Goal: Information Seeking & Learning: Learn about a topic

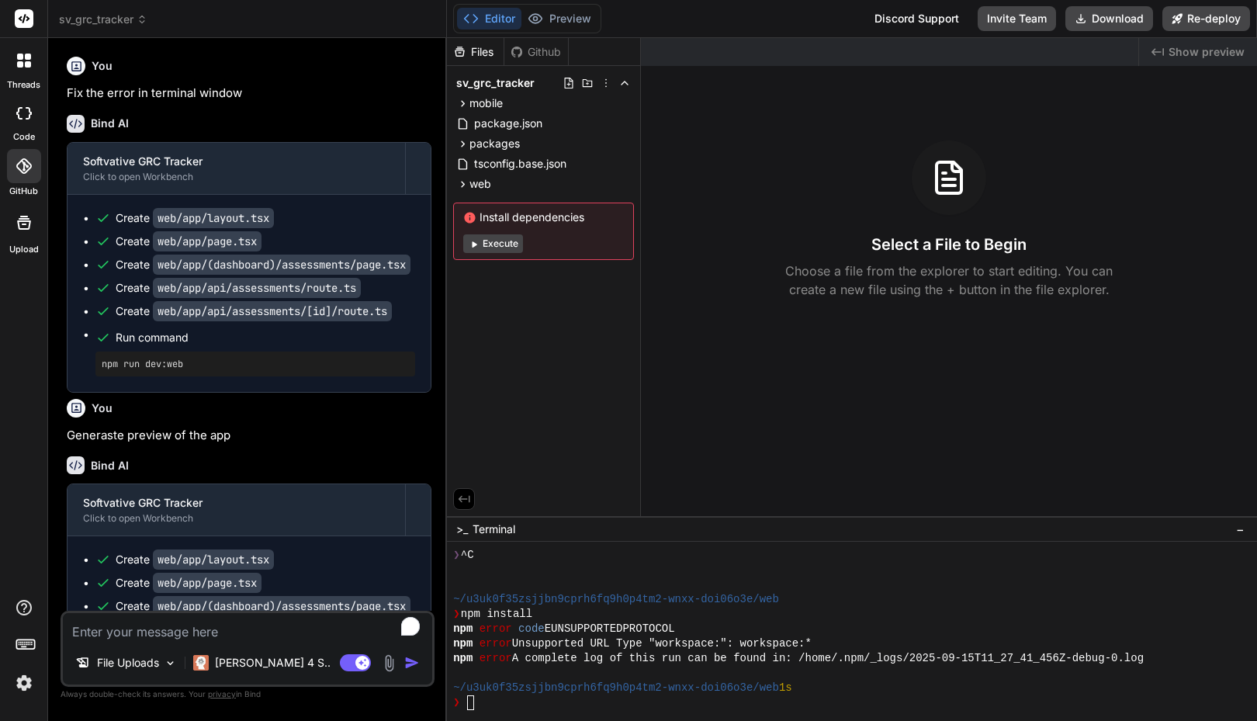
scroll to position [29, 0]
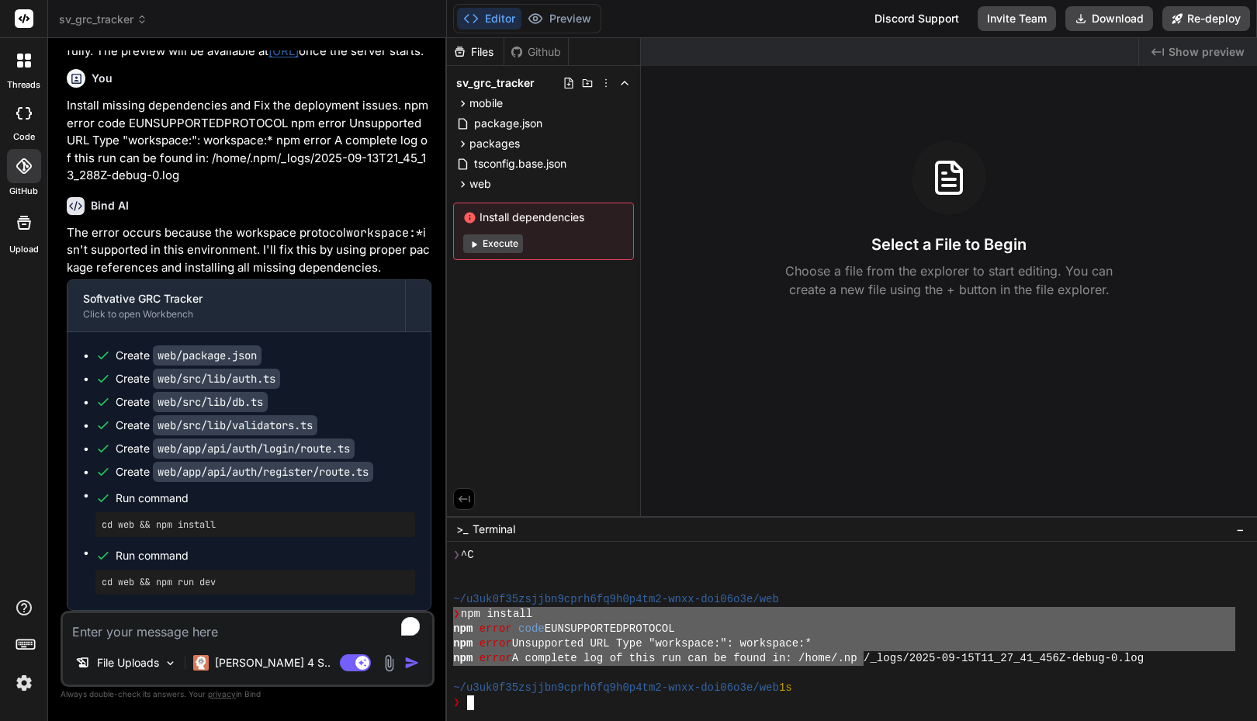
drag, startPoint x: 454, startPoint y: 616, endPoint x: 848, endPoint y: 651, distance: 395.7
drag, startPoint x: 462, startPoint y: 618, endPoint x: 1141, endPoint y: 657, distance: 680.8
click at [1159, 657] on div "npm error A complete log of this run can be found in: /home/.npm/_logs/2025-09-…" at bounding box center [844, 658] width 782 height 15
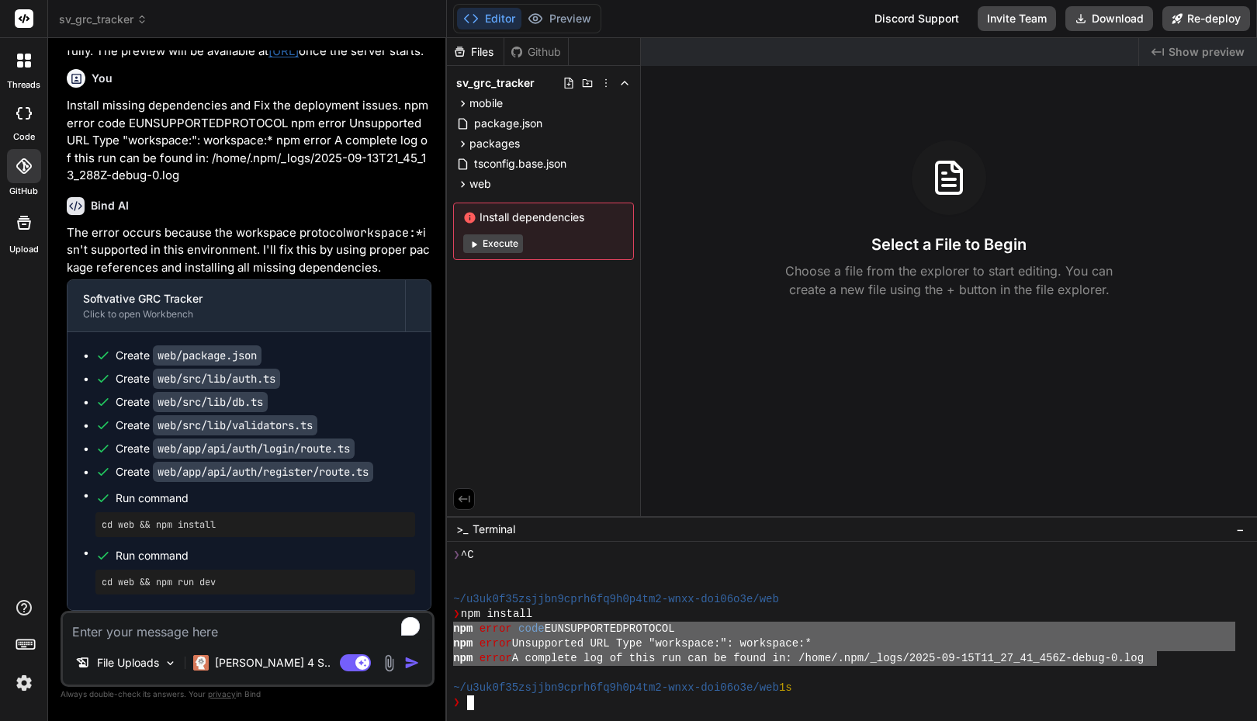
drag, startPoint x: 1038, startPoint y: 650, endPoint x: 438, endPoint y: 626, distance: 601.0
click at [438, 626] on div "sv_grc_tracker Created with Pixso. Bind AI Web Search Created with Pixso. Code …" at bounding box center [652, 360] width 1209 height 721
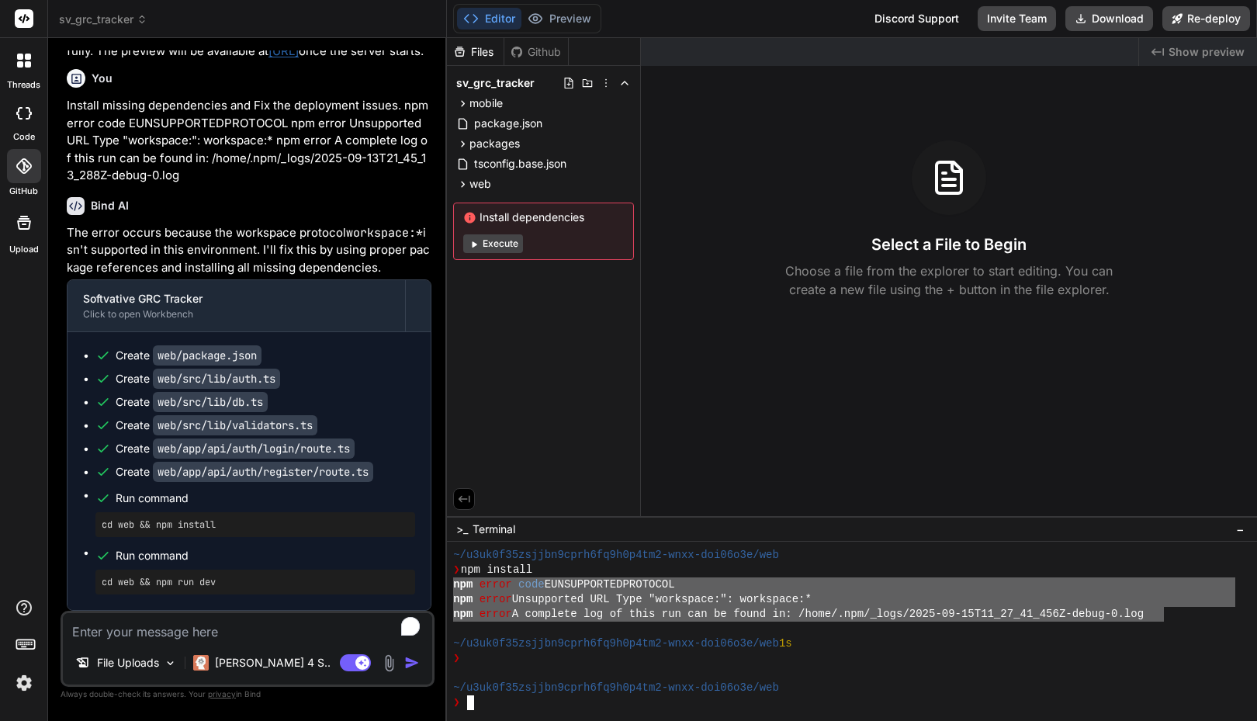
drag, startPoint x: 1165, startPoint y: 614, endPoint x: 452, endPoint y: 590, distance: 713.4
click at [452, 590] on div "77777777777777777777777777777777 mmmmmmmmmmmmmmmmmmmmmmmmmmmmmmmm ~/u3uk0f35zsj…" at bounding box center [852, 631] width 810 height 179
type textarea "npm error code EUNSUPPORTEDPROTOCOL npm error Unsupported URL Type "workspace:"…"
click at [116, 637] on textarea "To enrich screen reader interactions, please activate Accessibility in Grammarl…" at bounding box center [247, 627] width 369 height 28
type textarea "F"
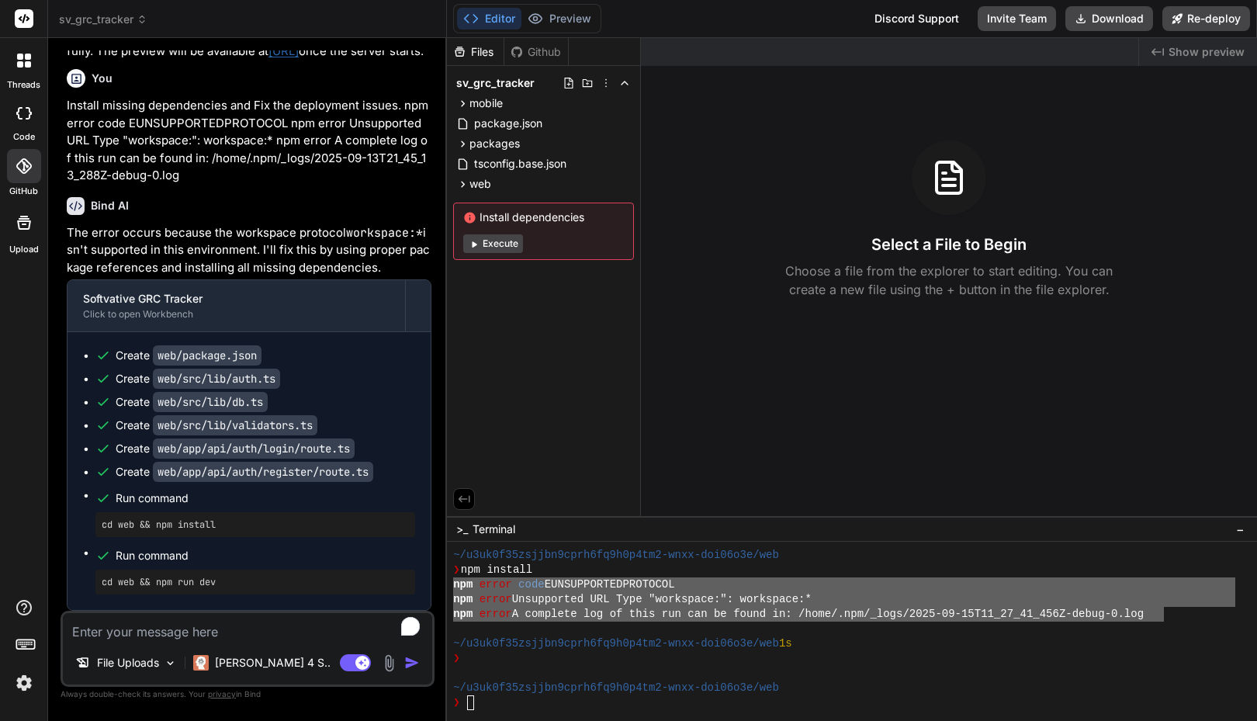
type textarea "x"
type textarea "Fi"
type textarea "x"
type textarea "Fix"
type textarea "x"
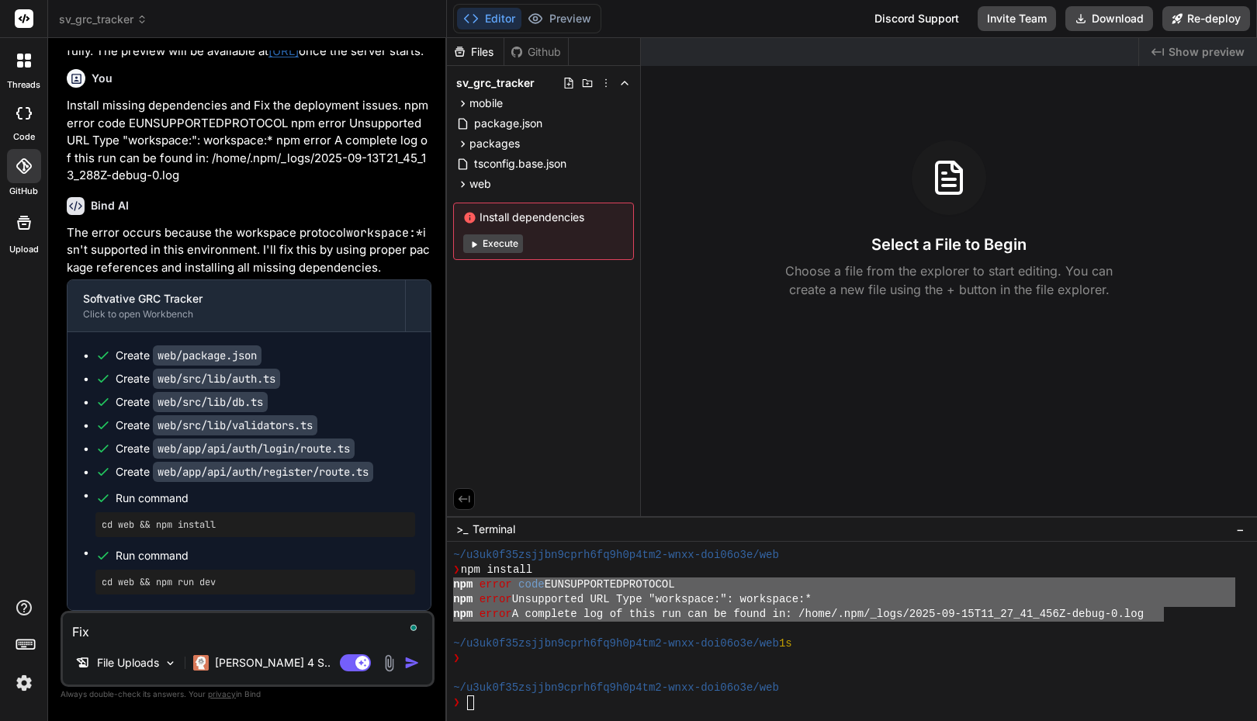
type textarea "Fix"
type textarea "x"
type textarea "Fix t"
type textarea "x"
type textarea "Fix th"
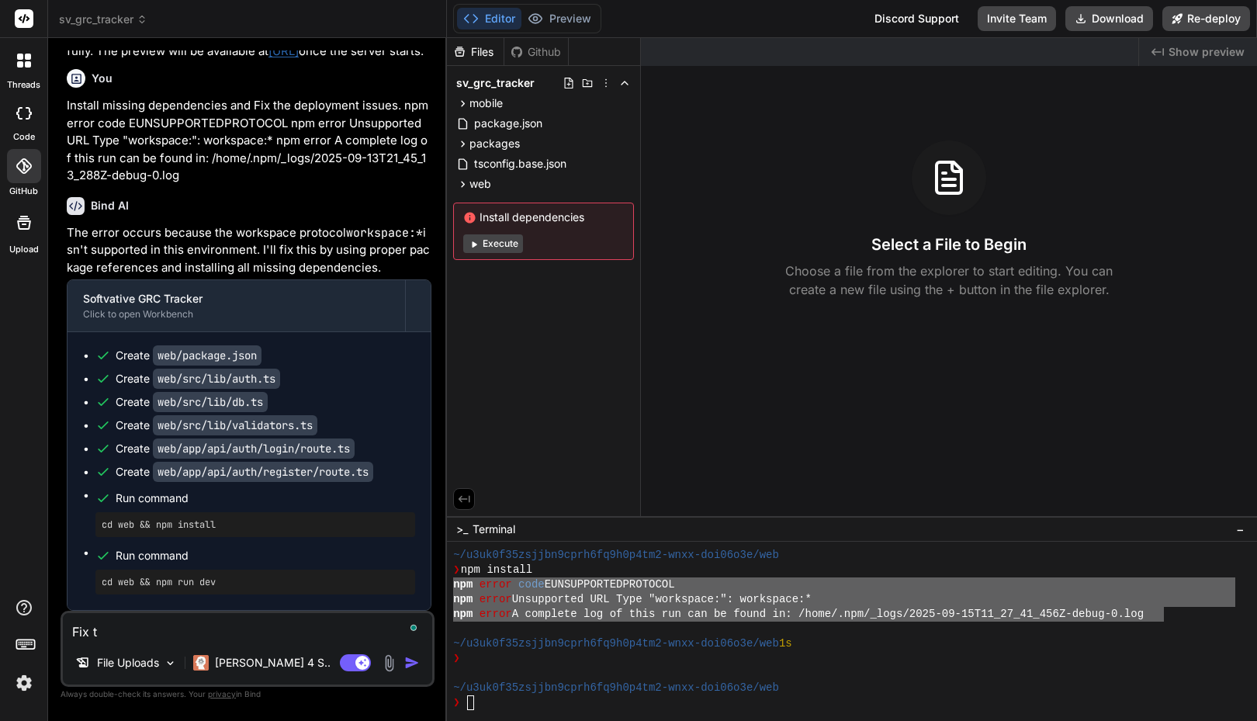
type textarea "x"
type textarea "Fix the"
type textarea "x"
type textarea "Fix the"
type textarea "x"
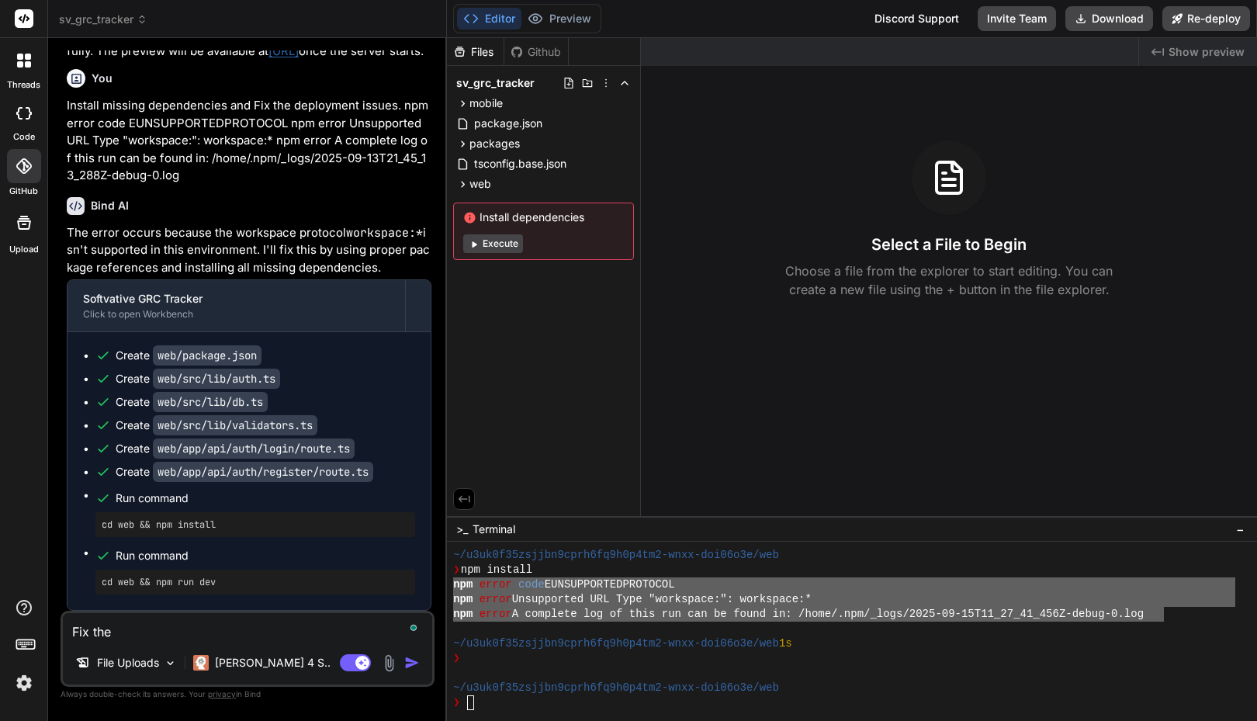
type textarea "Fix the e"
type textarea "x"
type textarea "Fix the er"
type textarea "x"
type textarea "Fix the err"
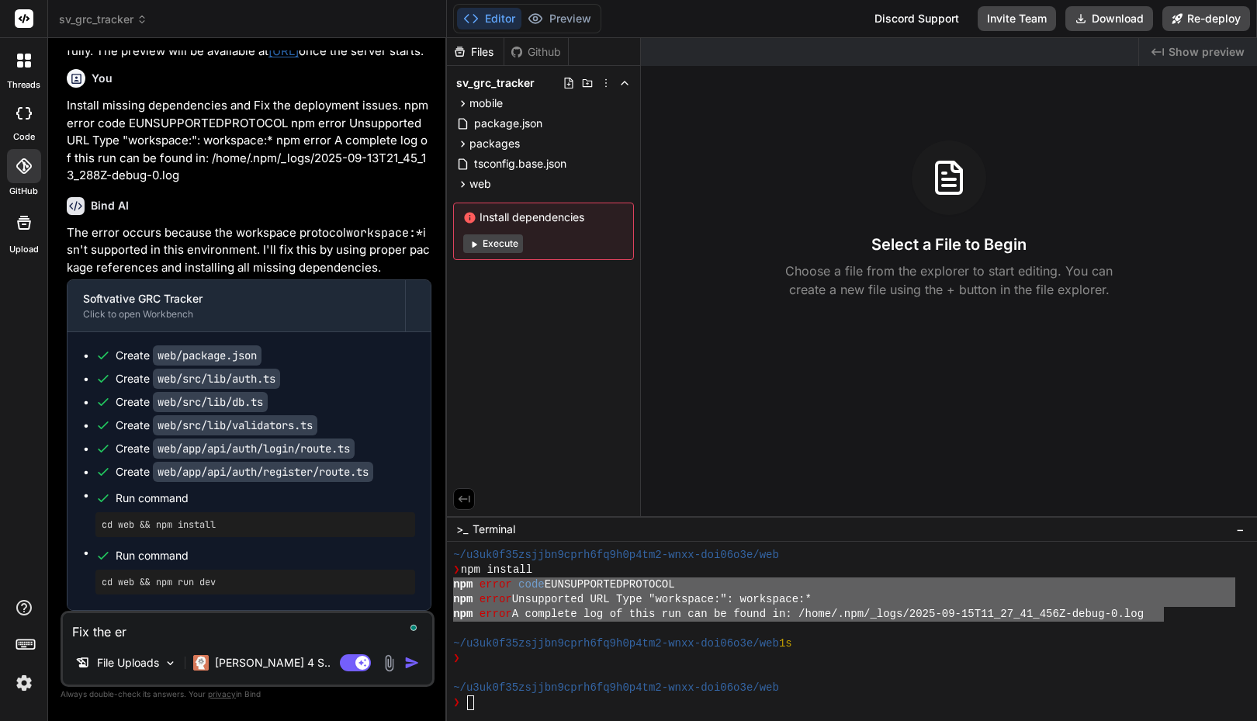
type textarea "x"
type textarea "Fix the erro"
type textarea "x"
type textarea "Fix the error"
type textarea "x"
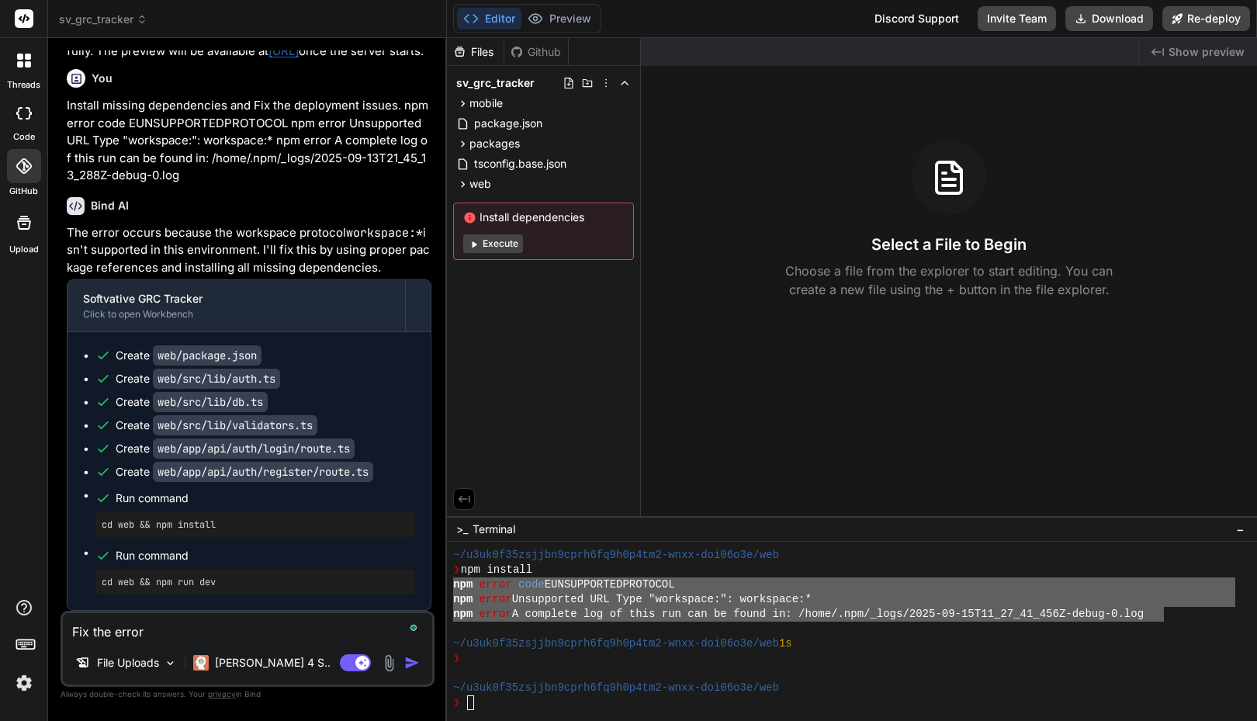
type textarea "Fix the error"
type textarea "x"
type textarea "Fix the error c"
type textarea "x"
type textarea "Fix the error co"
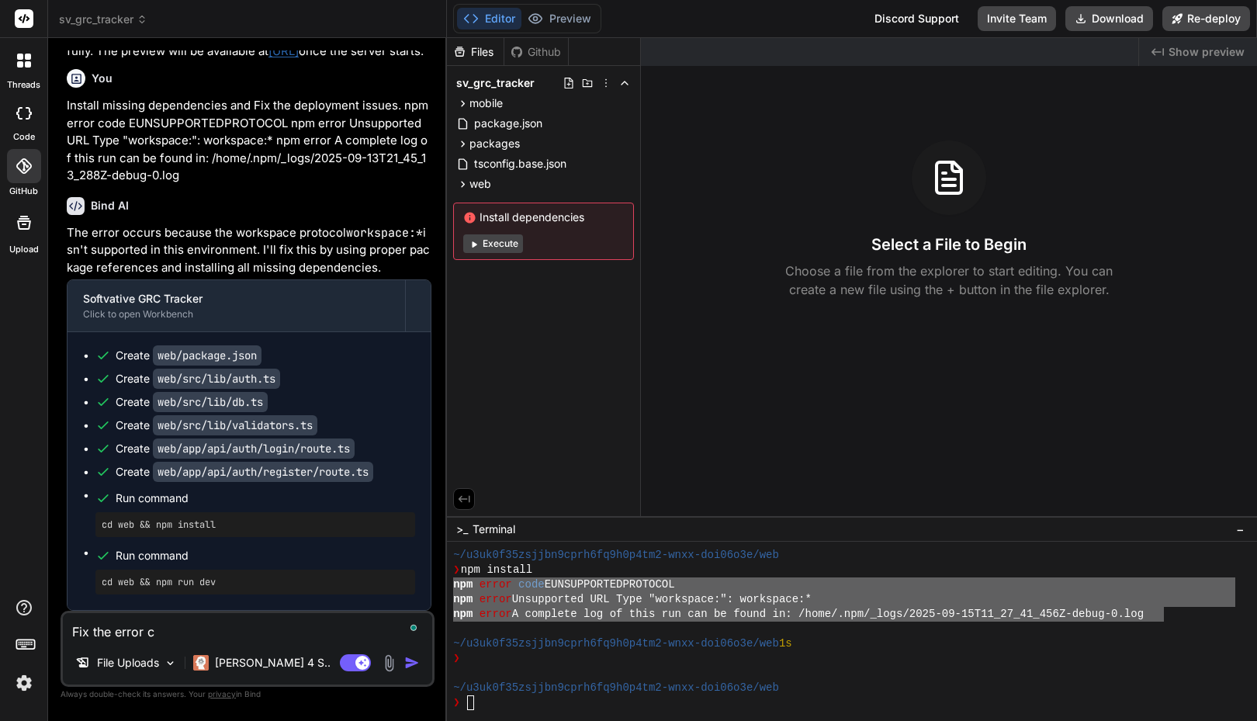
type textarea "x"
type textarea "Fix the error cod"
type textarea "x"
type textarea "Fix the error code"
type textarea "x"
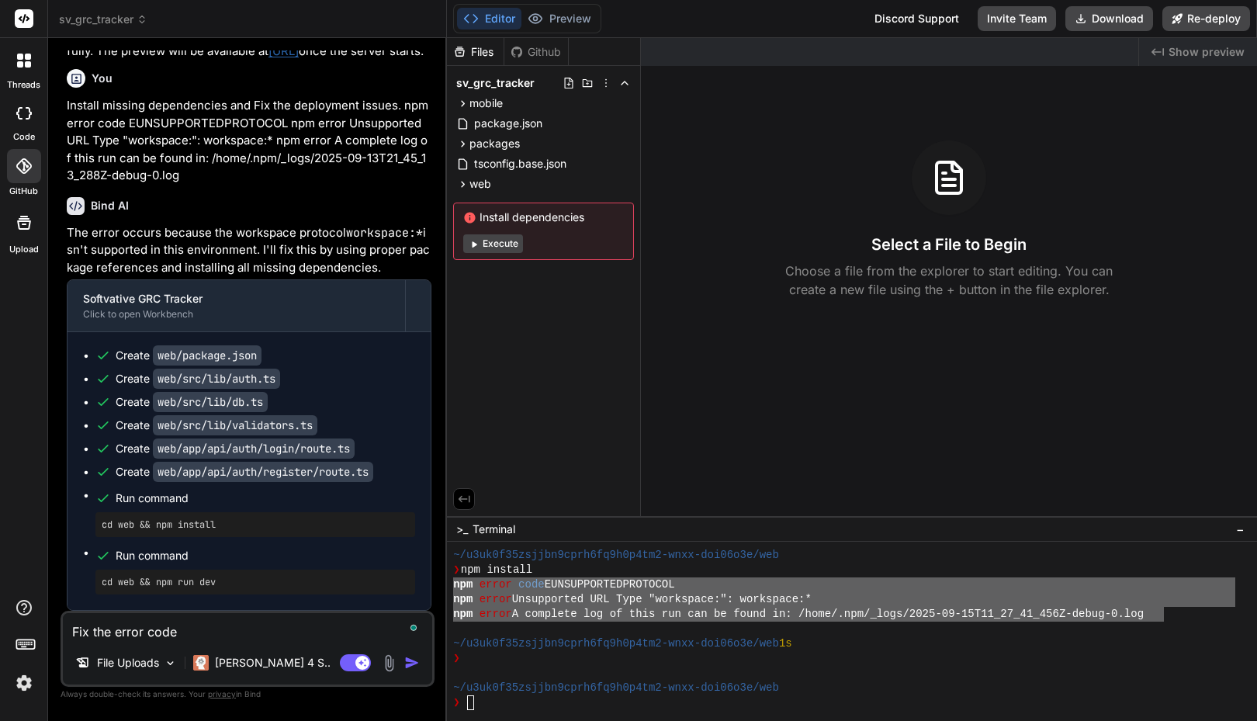
type textarea "Fix the error code"
type textarea "x"
type textarea "Fix the error code l"
type textarea "x"
type textarea "Fix the error code li"
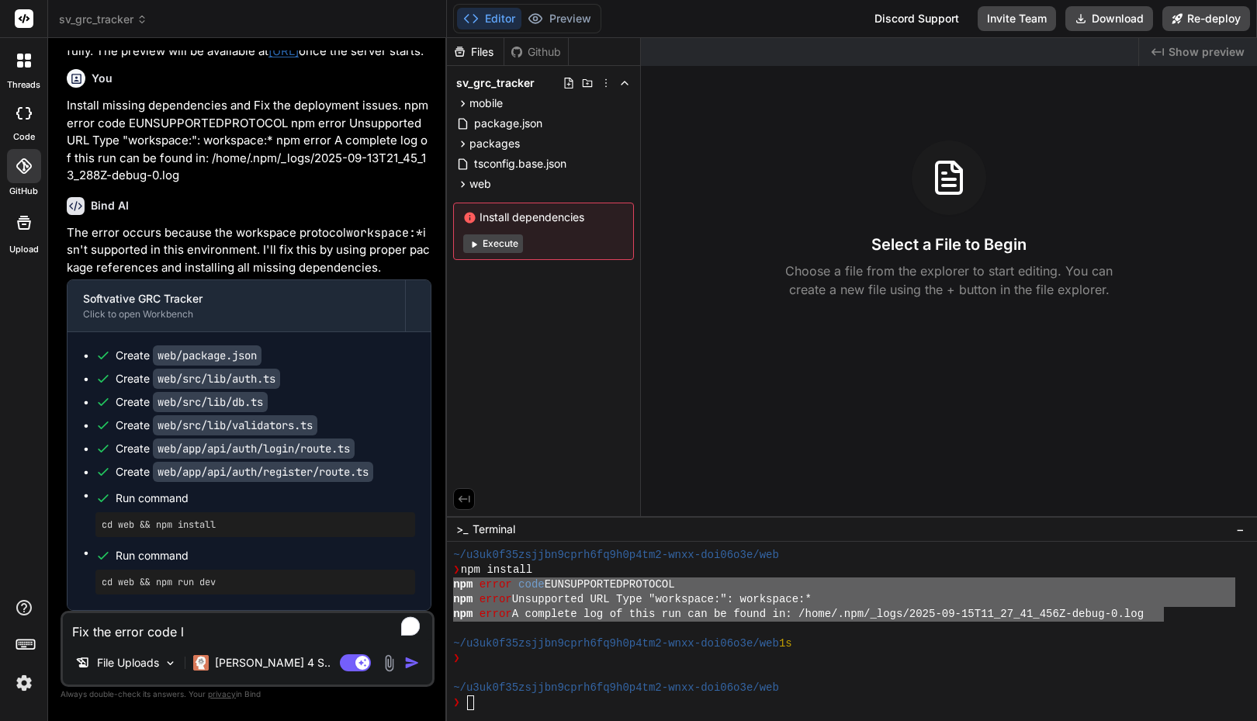
type textarea "x"
type textarea "Fix the error code lis"
type textarea "x"
type textarea "Fix the error code list"
type textarea "x"
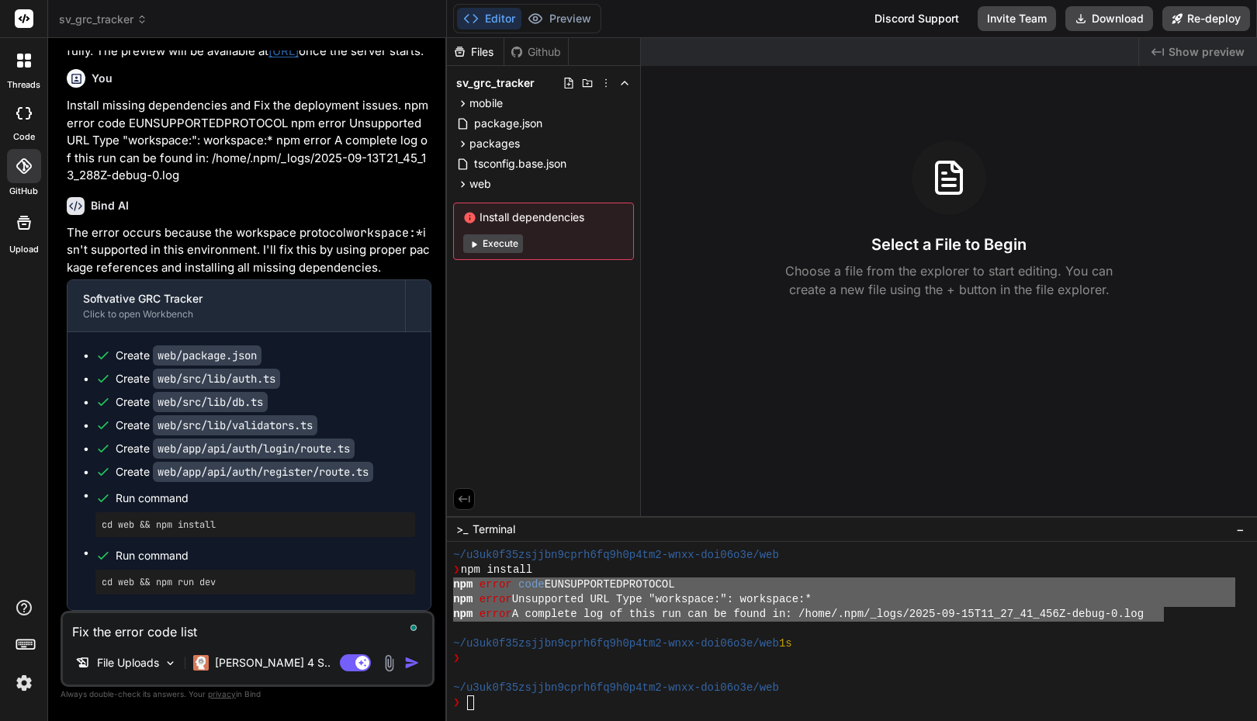
type textarea "Fix the error code liste"
type textarea "x"
type textarea "Fix the error code listed"
type textarea "x"
type textarea "Fix the error code listed"
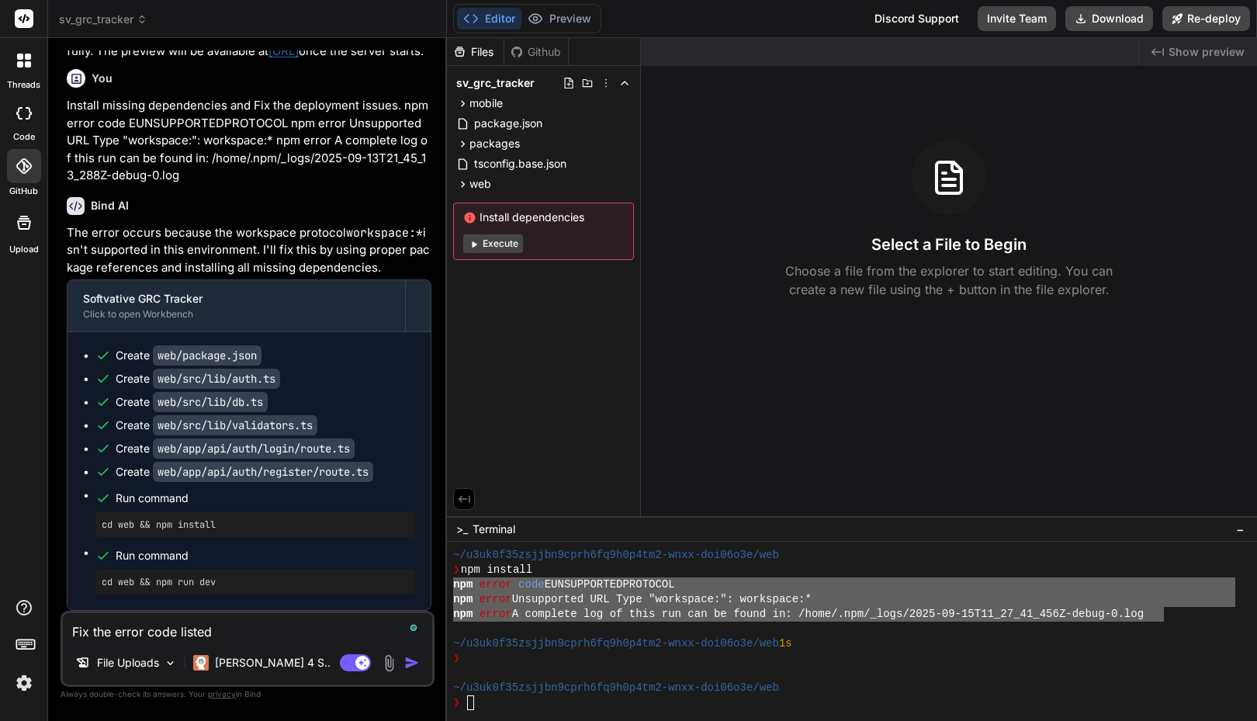
type textarea "x"
type textarea "Fix the error code listed i"
type textarea "x"
type textarea "Fix the error code listed in"
type textarea "x"
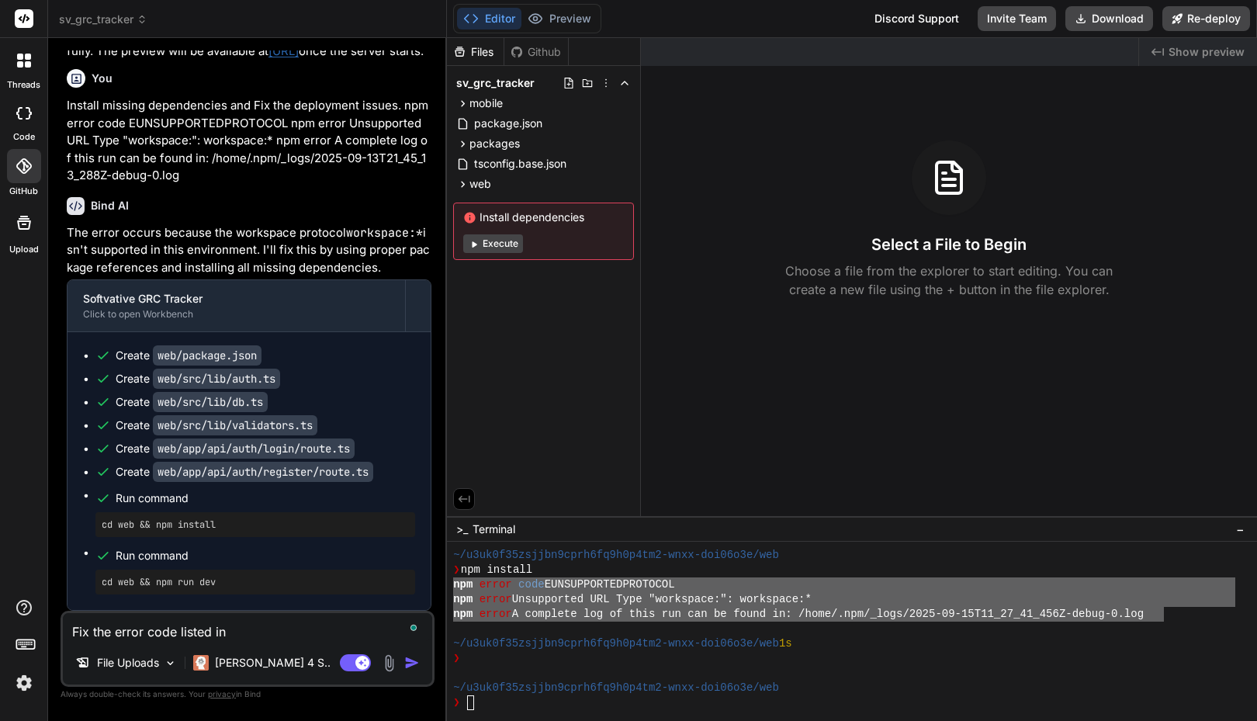
type textarea "Fix the error code listed in"
type textarea "x"
type textarea "Fix the error code listed in t"
type textarea "x"
type textarea "Fix the error code listed in th"
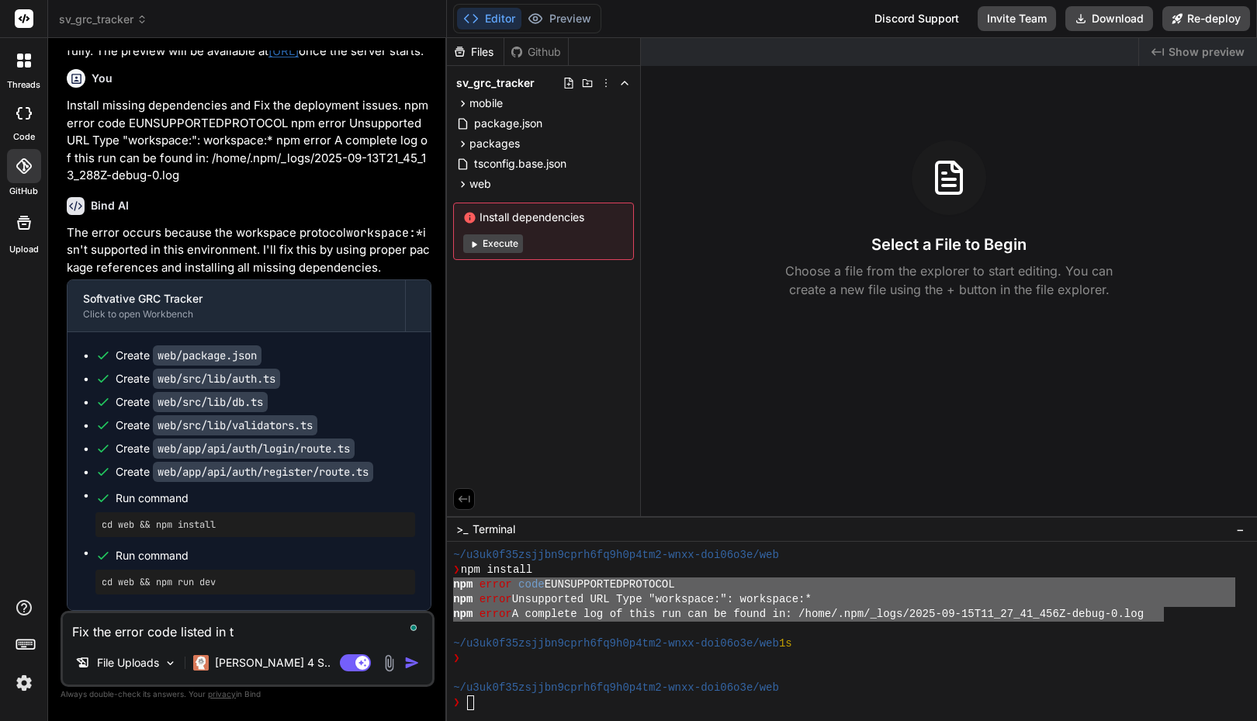
type textarea "x"
type textarea "Fix the error code listed in the"
type textarea "x"
type textarea "Fix the error code listed in the"
type textarea "x"
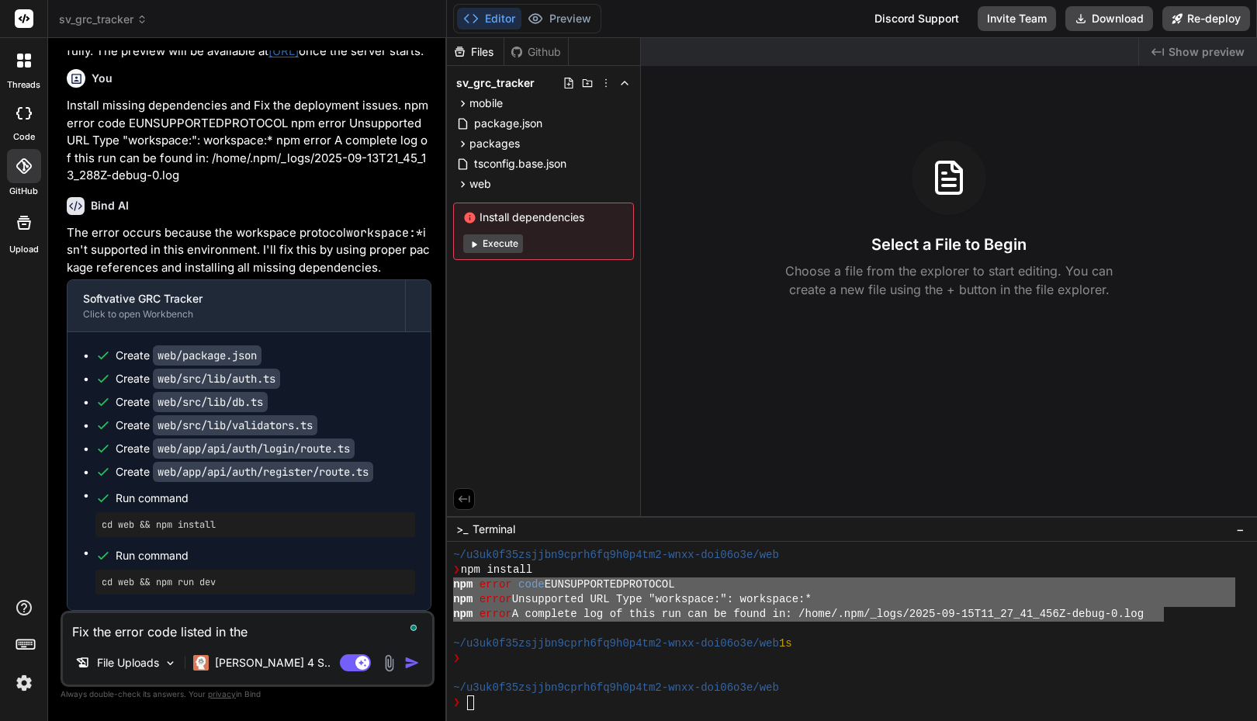
type textarea "Fix the error code listed in the t"
type textarea "x"
type textarea "Fix the error code listed in the te"
type textarea "x"
type textarea "Fix the error code listed in the ter"
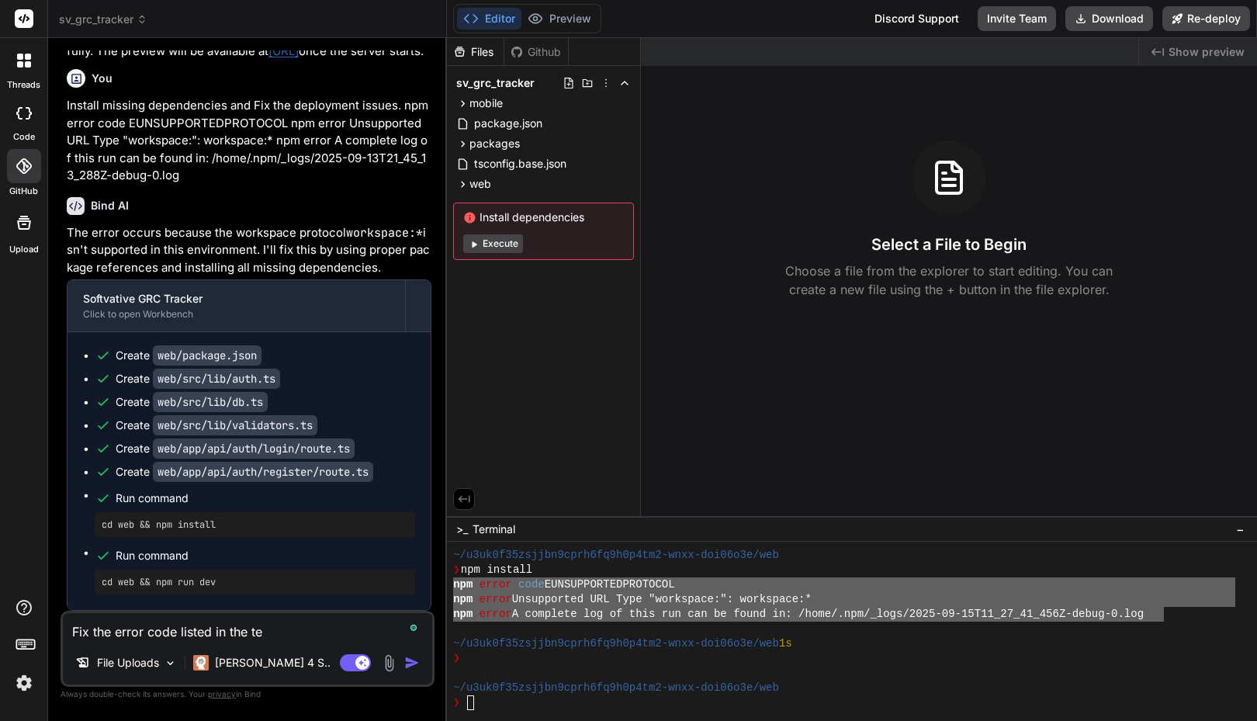
type textarea "x"
type textarea "Fix the error code listed in the term"
type textarea "x"
type textarea "Fix the error code listed in the termi"
type textarea "x"
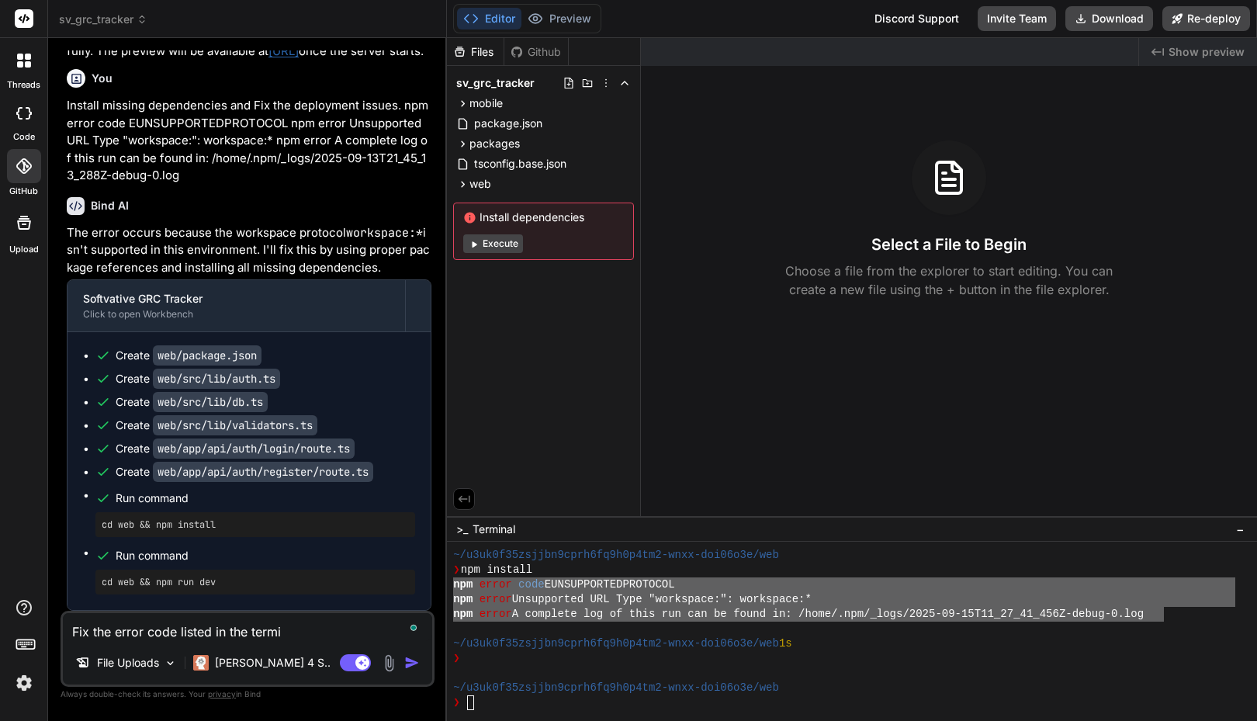
type textarea "Fix the error code listed in the termin"
type textarea "x"
type textarea "Fix the error code listed in the termina"
type textarea "x"
type textarea "Fix the error code listed in the terminal"
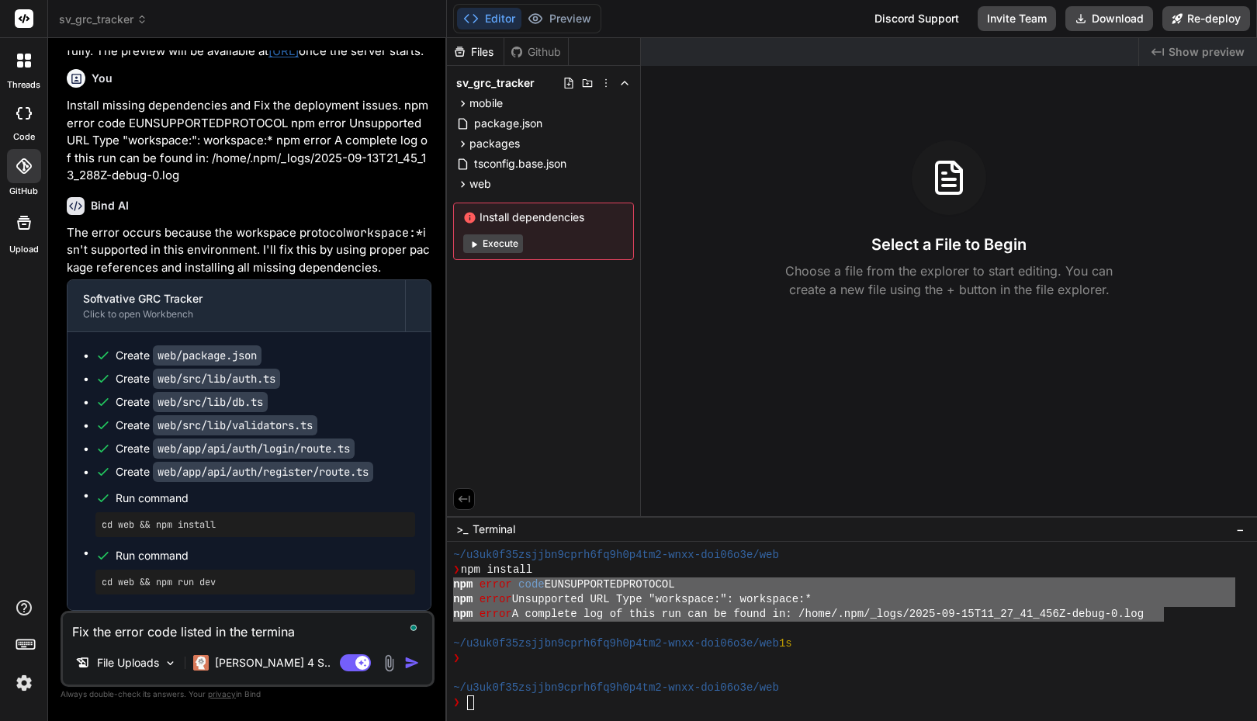
type textarea "x"
type textarea "Fix the error code listed in the terminal"
type textarea "x"
type textarea "Fix the error code listed in the terminal w"
type textarea "x"
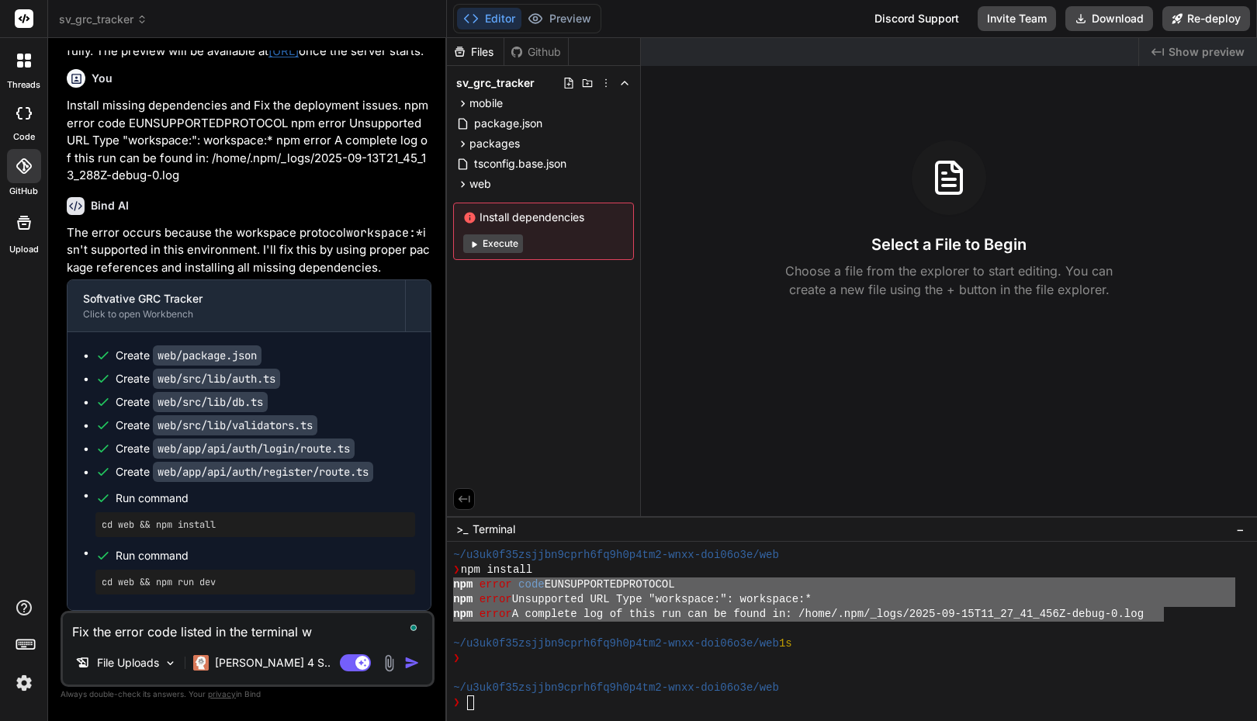
type textarea "Fix the error code listed in the terminal wi"
type textarea "x"
type textarea "Fix the error code listed in the terminal win"
type textarea "x"
type textarea "Fix the error code listed in the terminal wind"
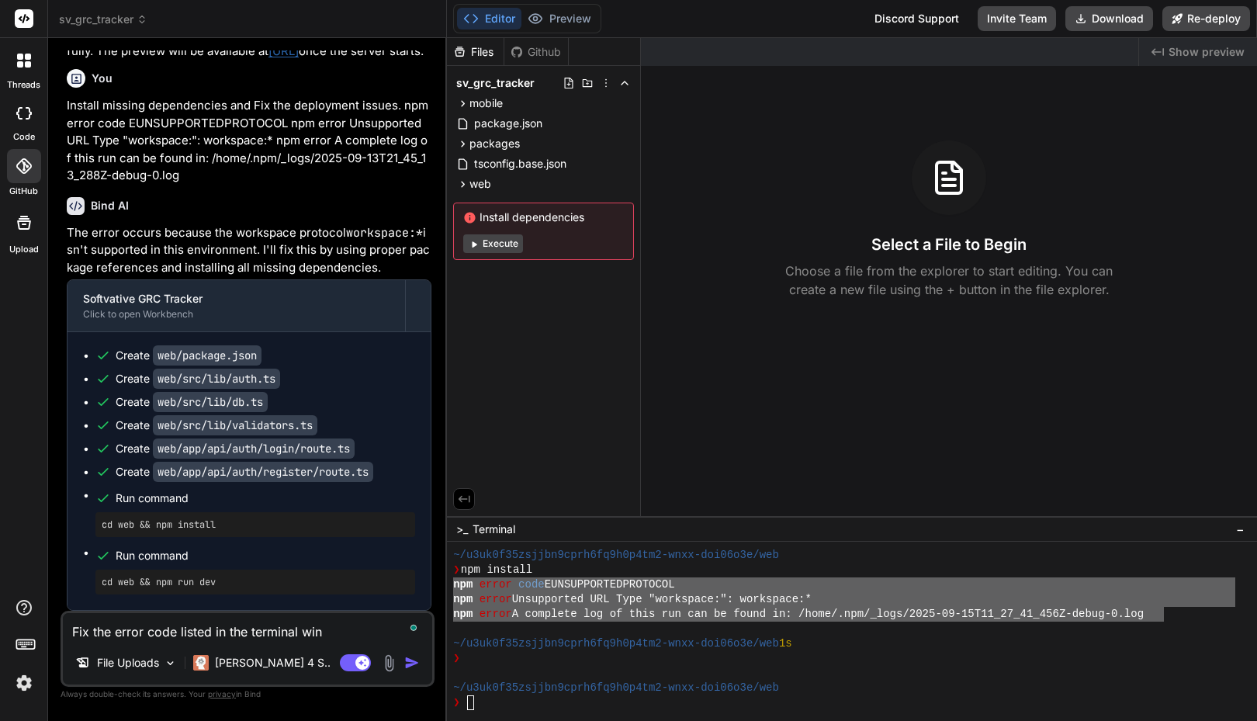
type textarea "x"
type textarea "Fix the error code listed in the terminal windo"
type textarea "x"
type textarea "Fix the error code listed in the terminal window"
type textarea "x"
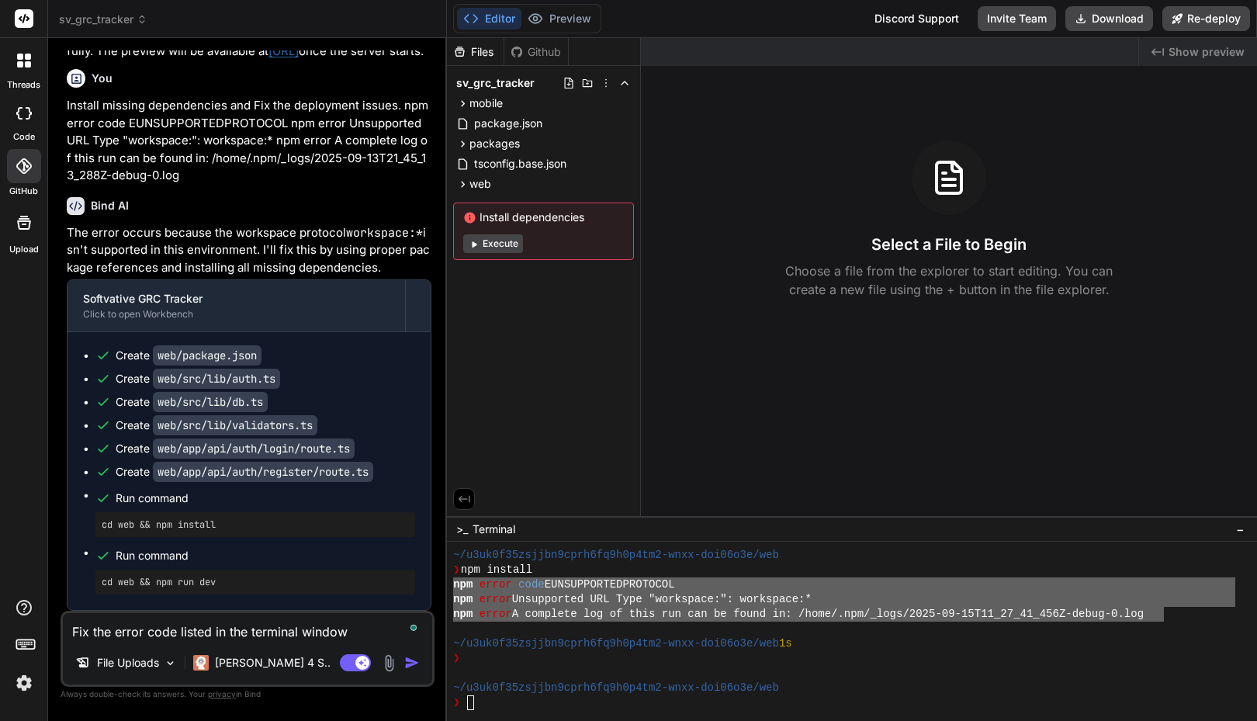
type textarea "Fix the error code listed in the terminal window."
type textarea "x"
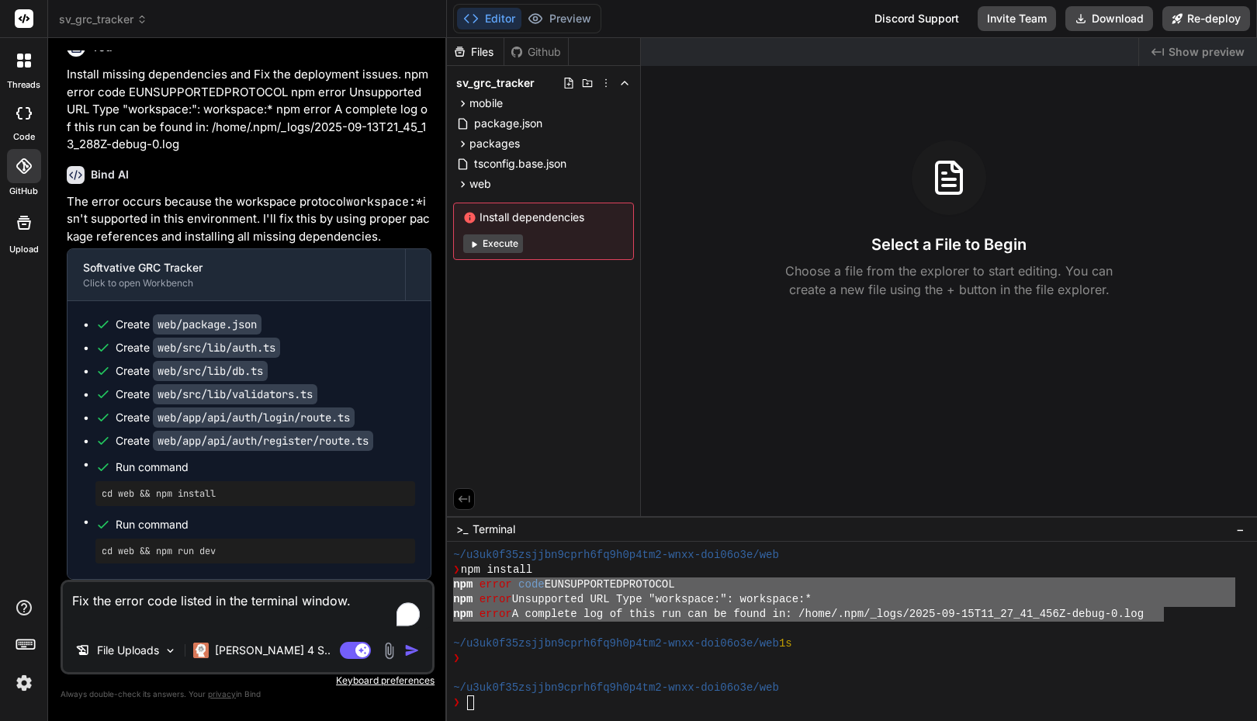
type textarea "Fix the error code listed in the terminal window."
type textarea "x"
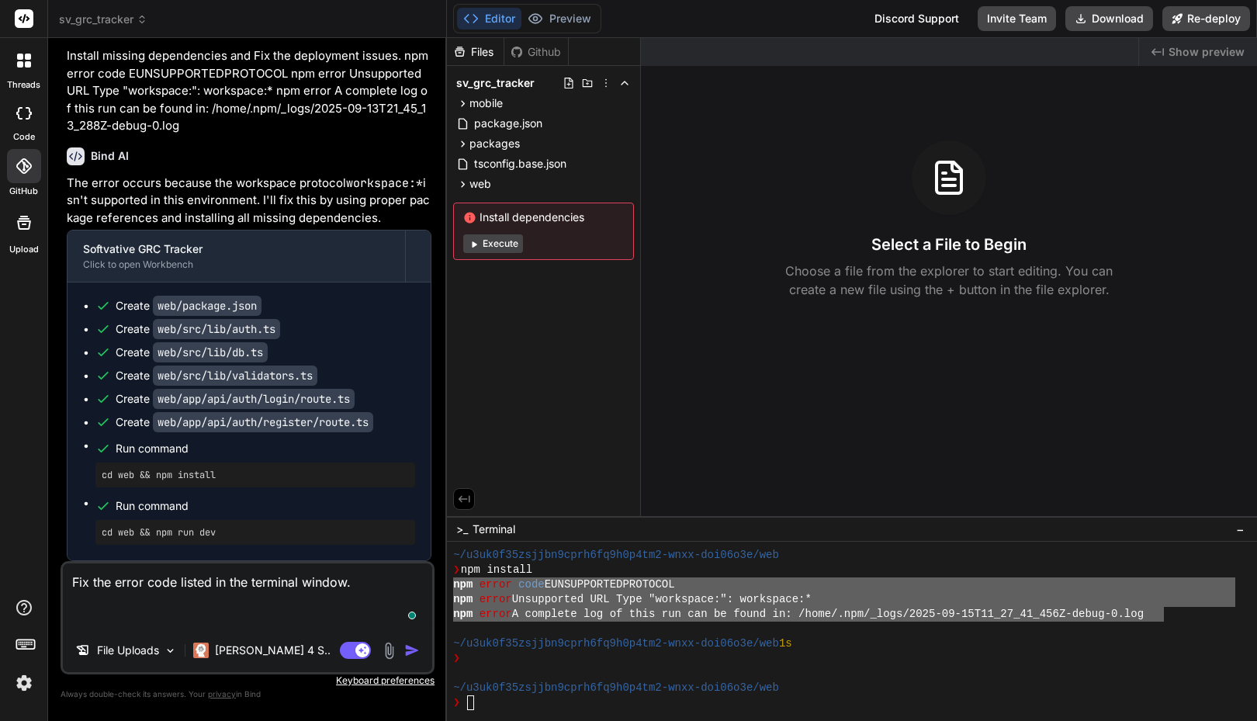
paste textarea "npm error code EUNSUPPORTEDPROTOCOL npm error Unsupported URL Type "workspace:"…"
type textarea "Fix the error code listed in the terminal window. npm error code EUNSUPPORTEDPR…"
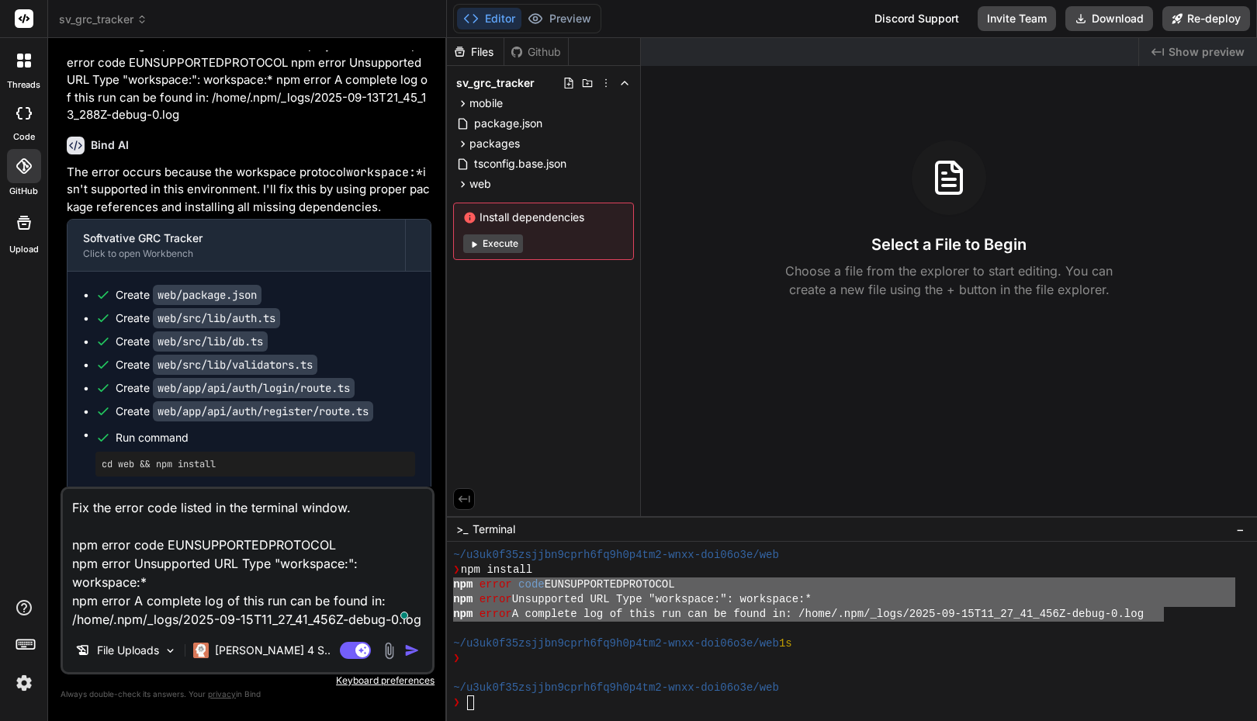
scroll to position [16, 0]
type textarea "x"
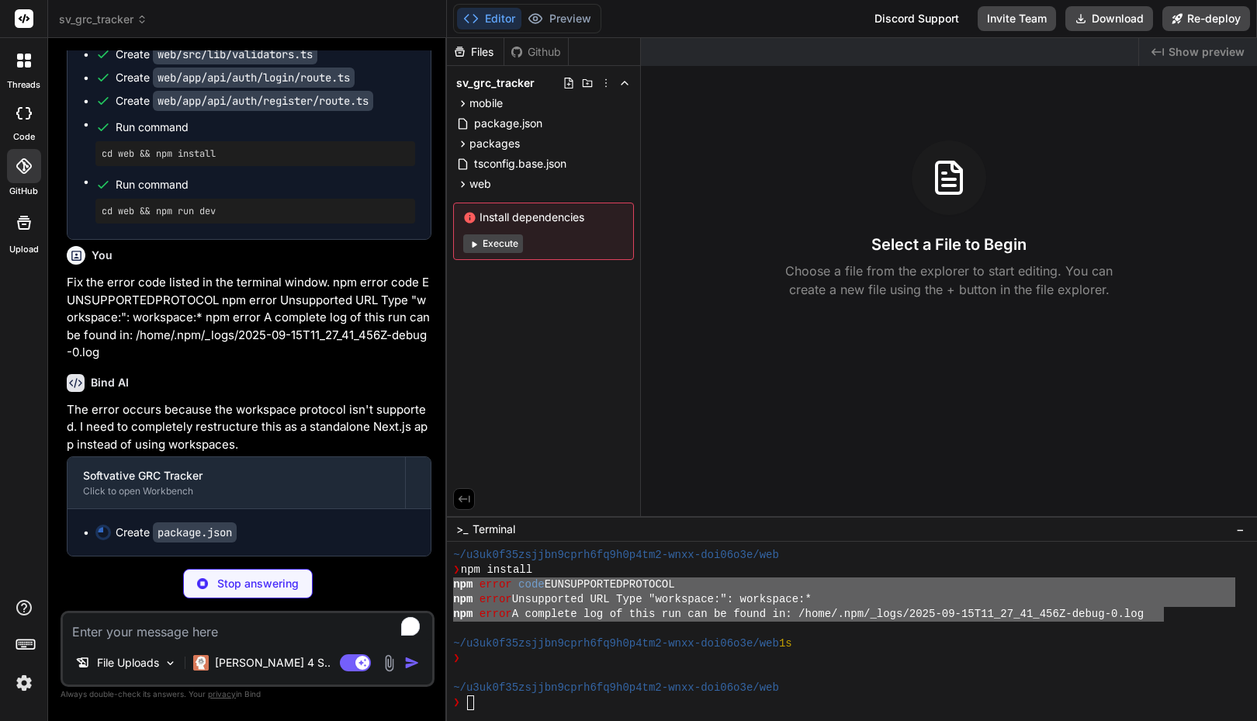
scroll to position [2282, 0]
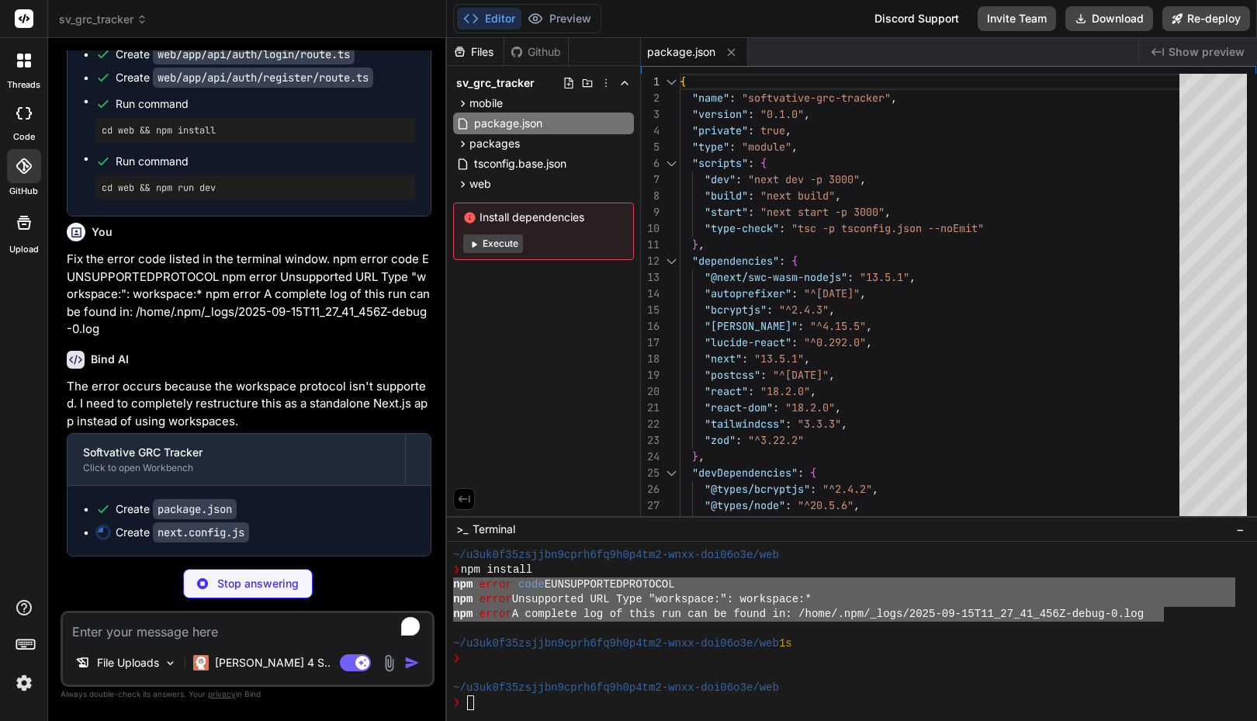
type textarea "x"
type textarea "module.exports = nextConfig;"
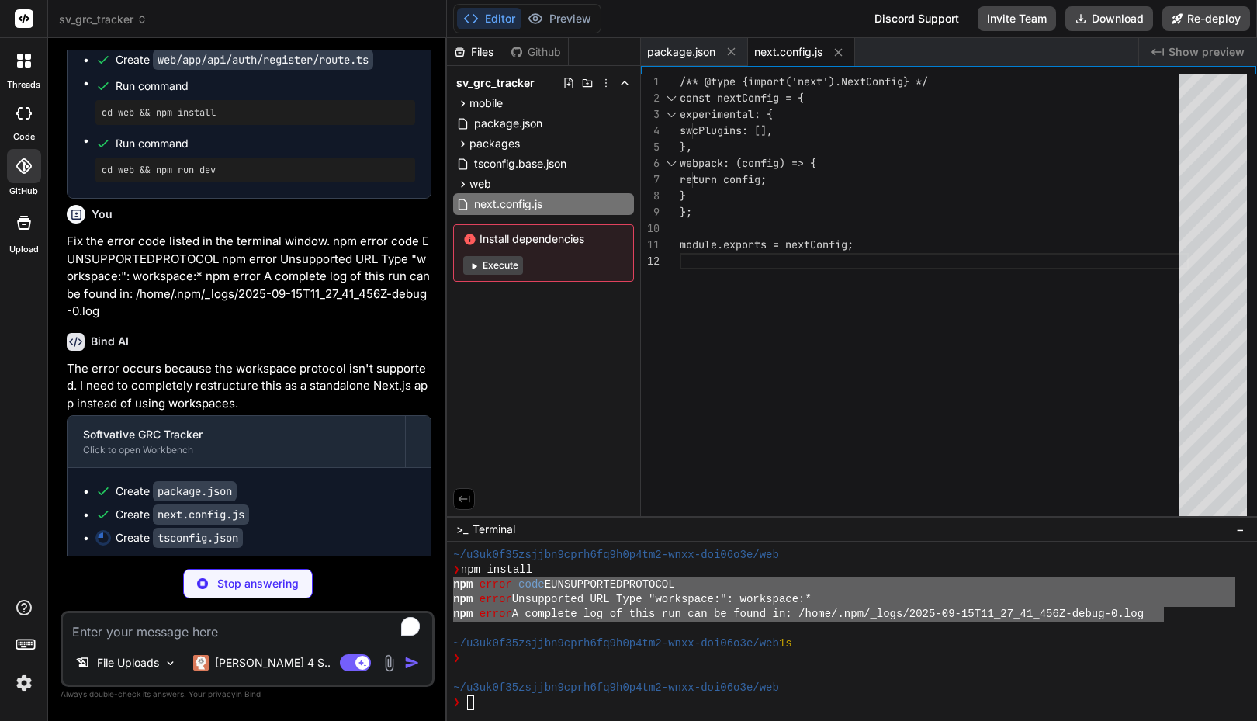
type textarea "x"
type textarea ""baseUrl": ".", "paths": { "@/*": ["./*"] } }, "include": ["next-env.d.ts", "**…"
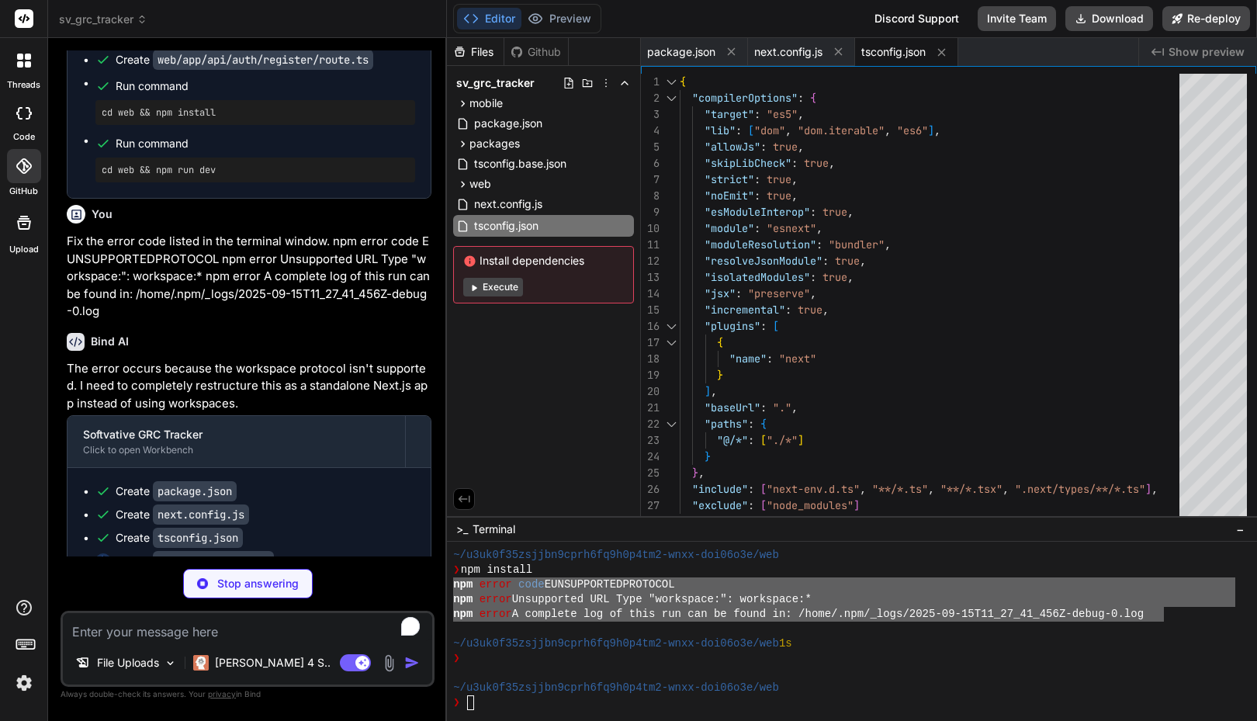
type textarea "x"
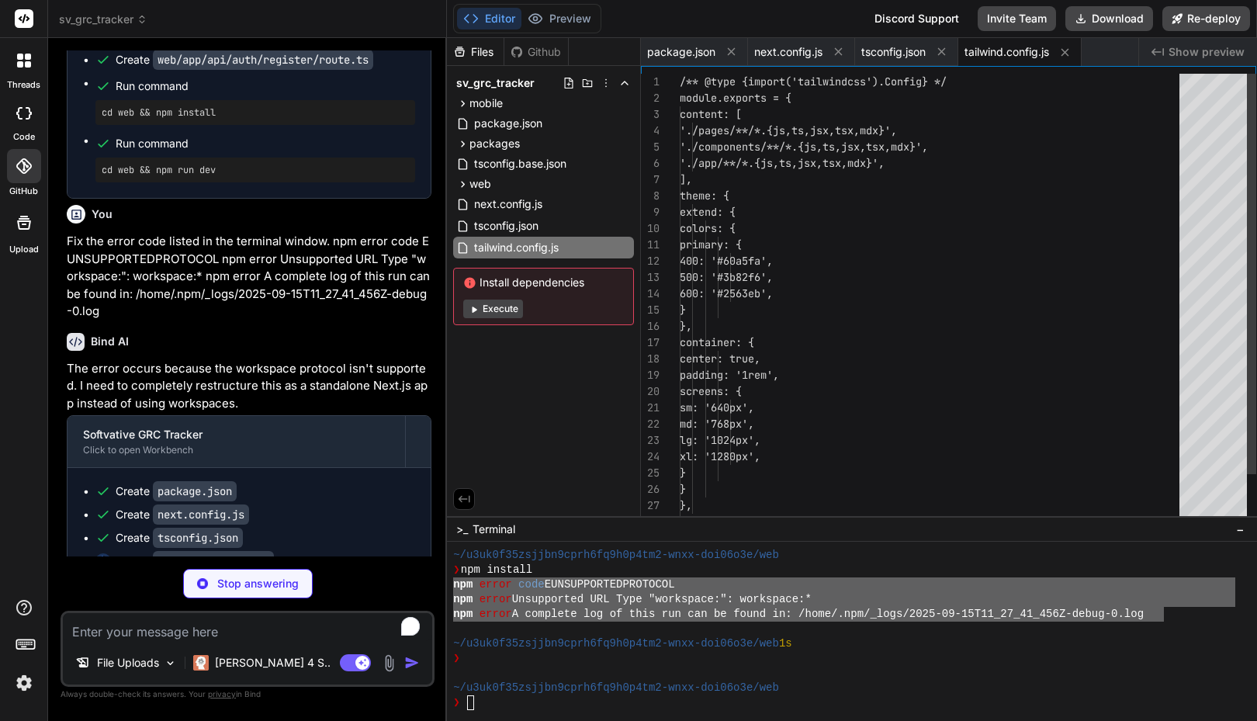
type textarea "x"
type textarea "module.exports = { plugins: { tailwindcss: {}, autoprefixer: {}, }, }"
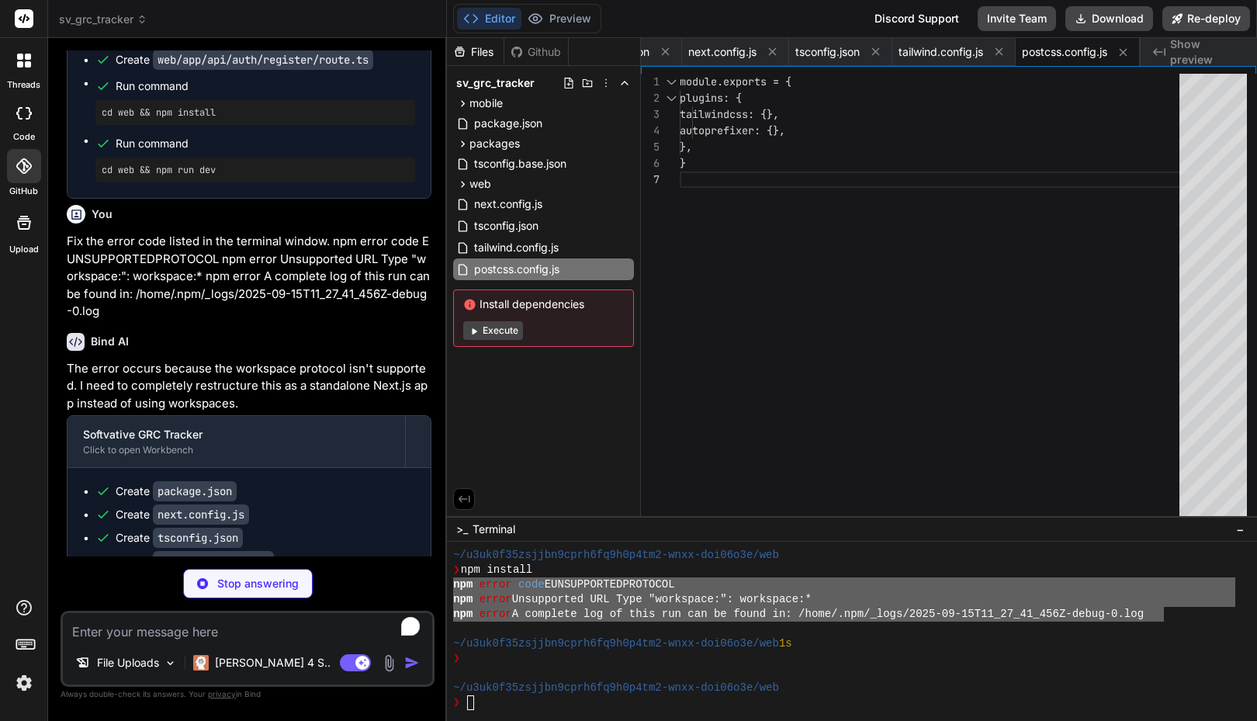
type textarea "x"
type textarea ".card { @apply bg-white/5 backdrop-blur border border-white/10 rounded-lg p-4; …"
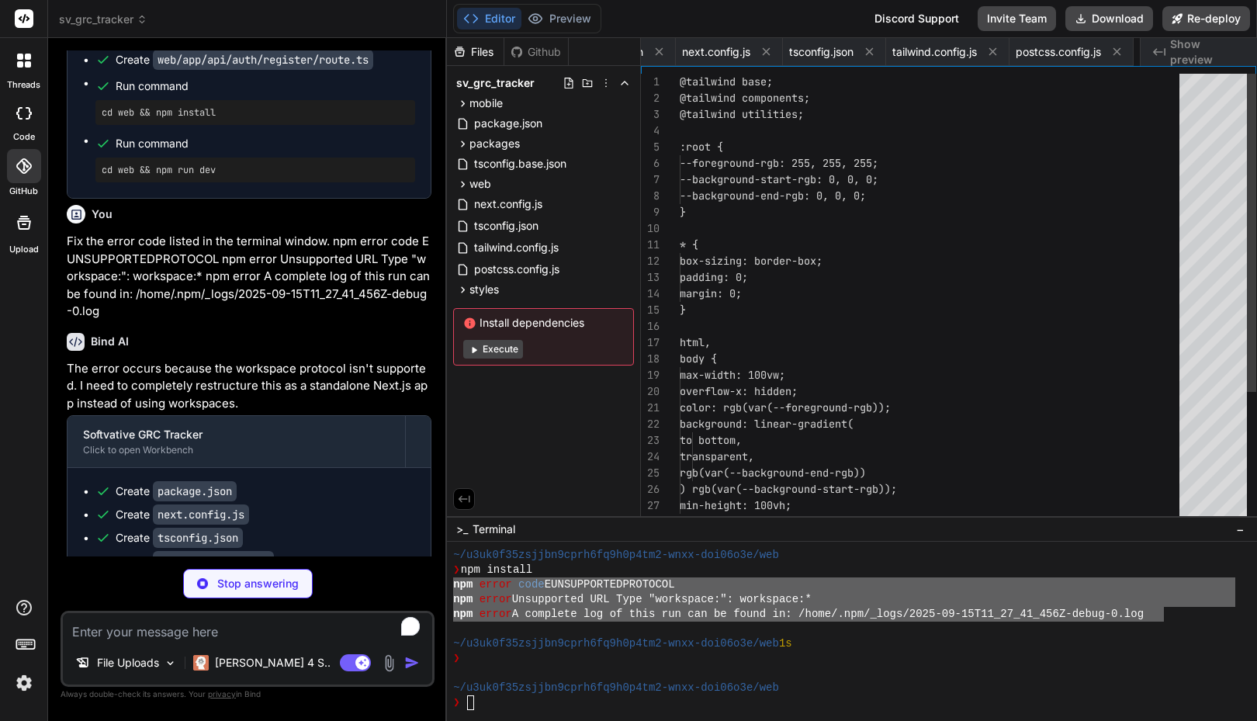
scroll to position [0, 169]
type textarea "x"
type textarea "replace("Bearer ", "") || null; }"
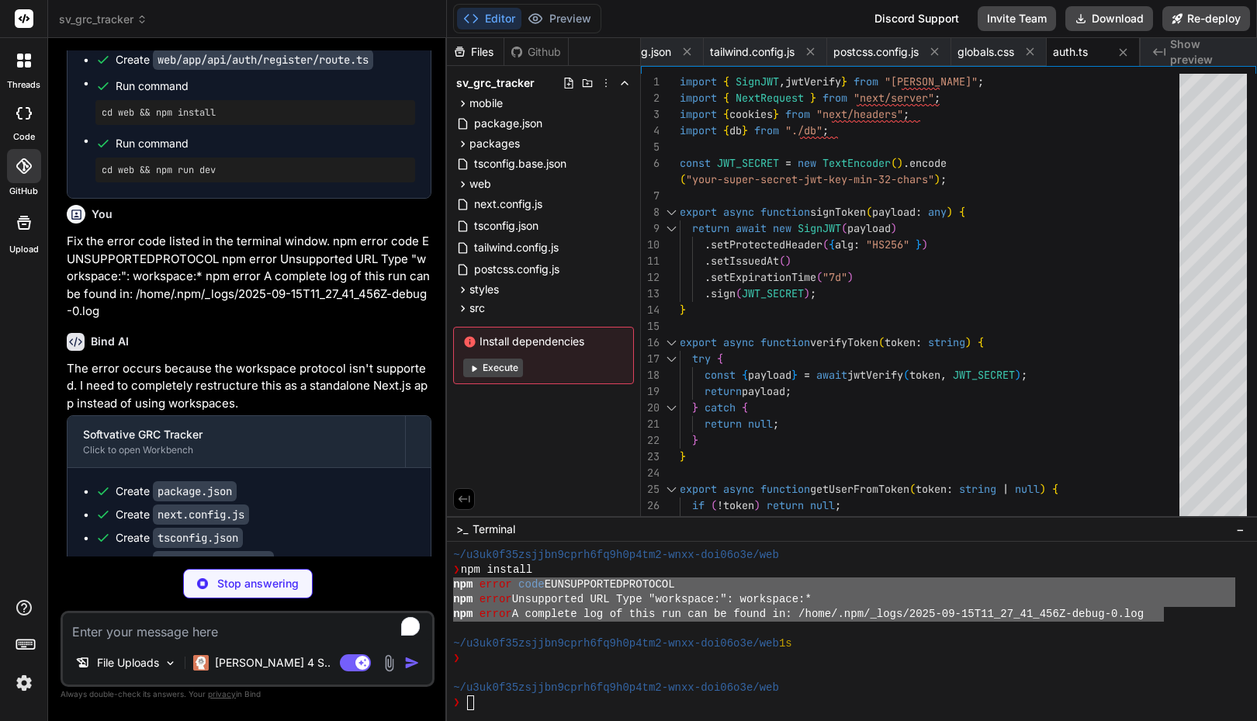
scroll to position [2464, 0]
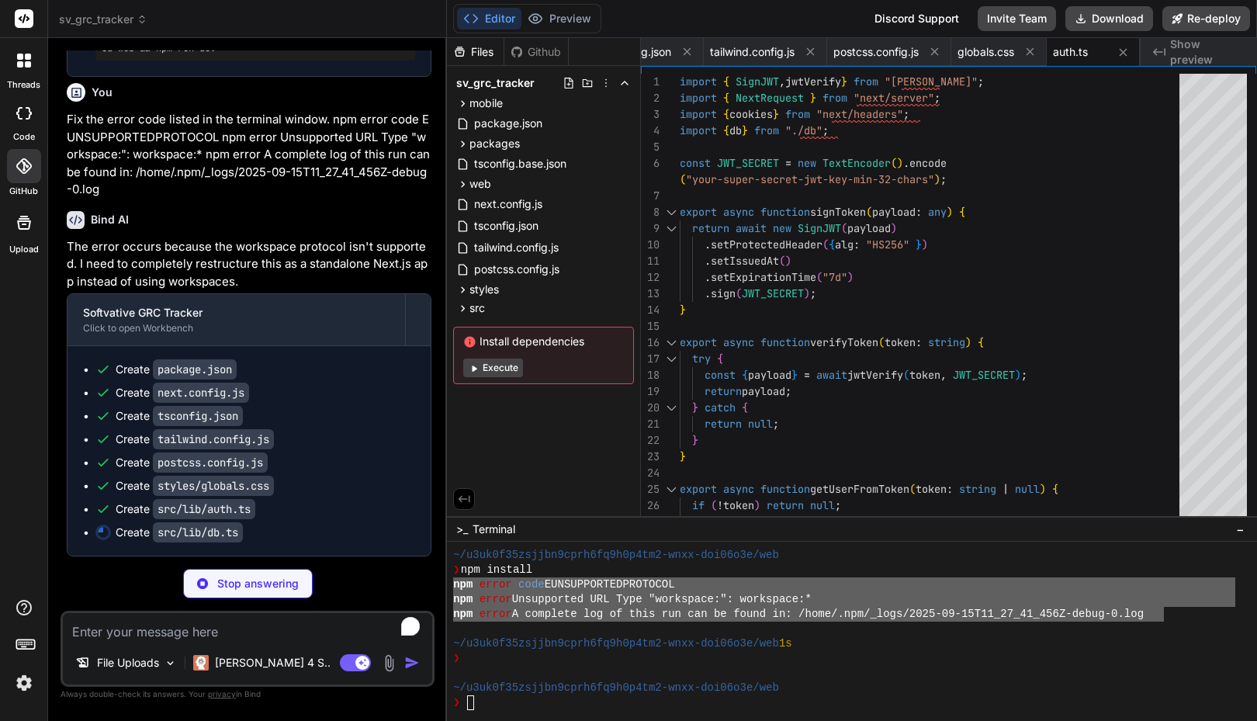
type textarea "x"
type textarea "} } export const db = new InMemoryDB();"
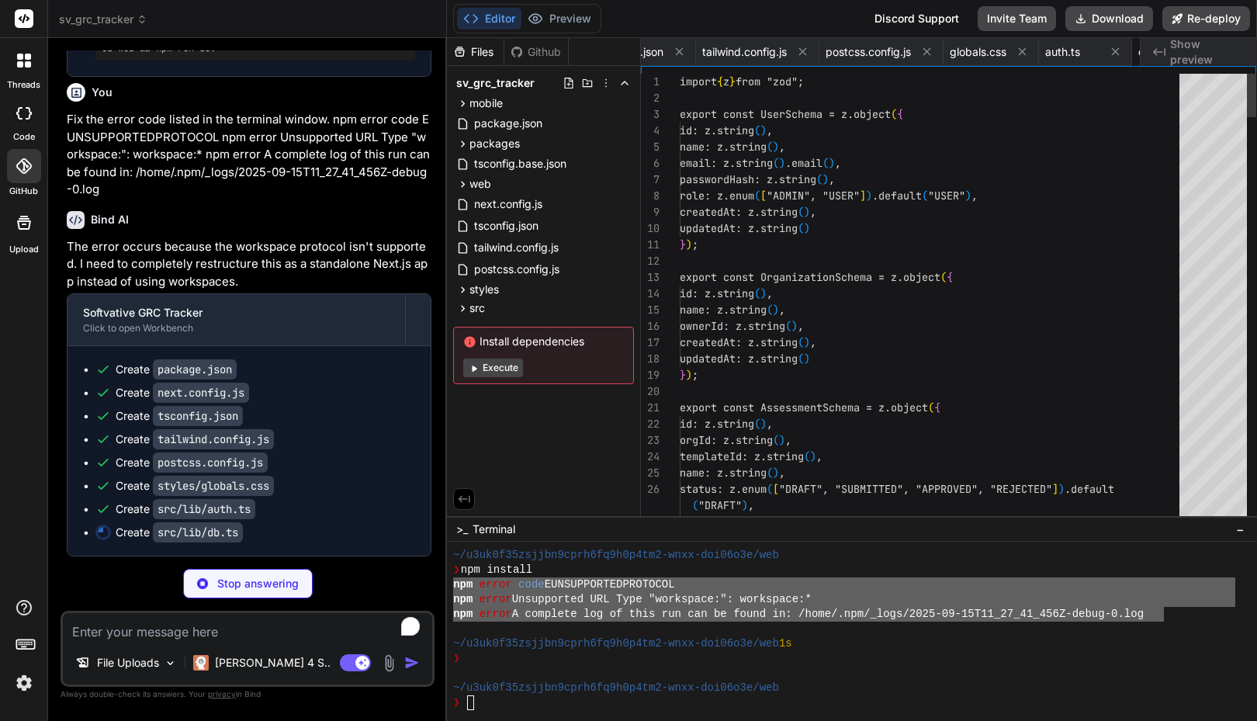
scroll to position [0, 355]
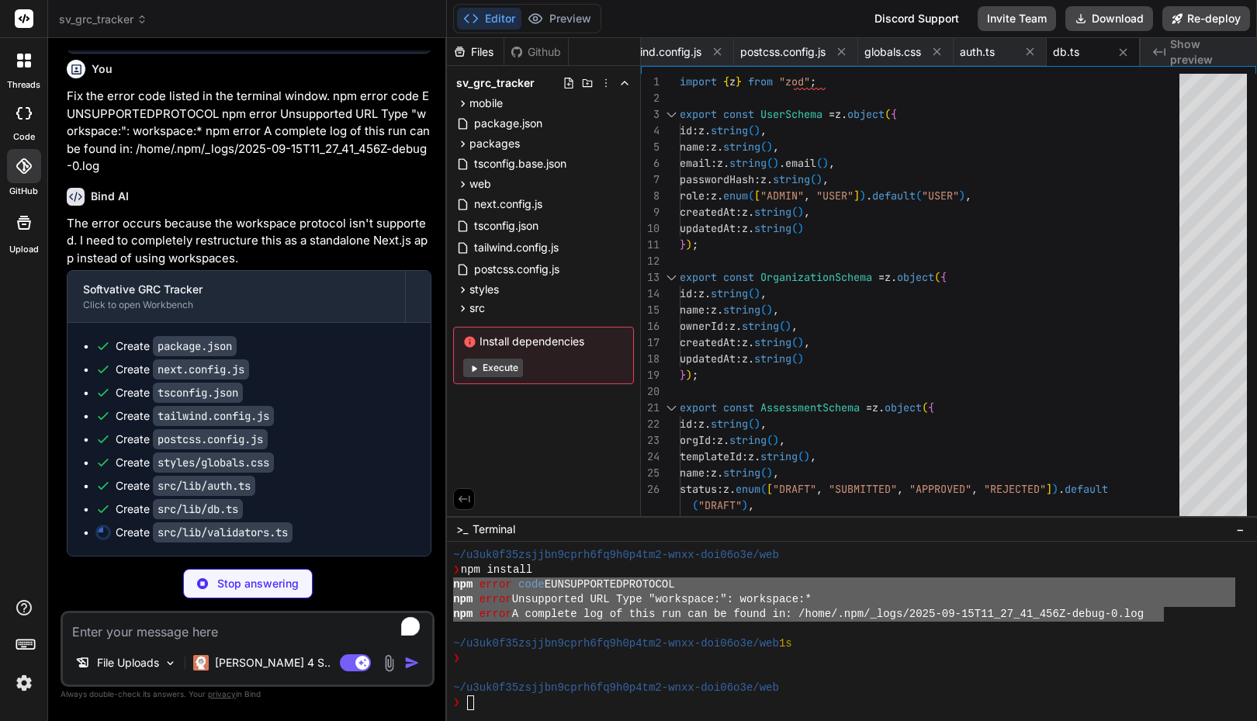
type textarea "x"
type textarea "export const RegisterSchema = z.object({ name: z.string().min(1, "Name is requi…"
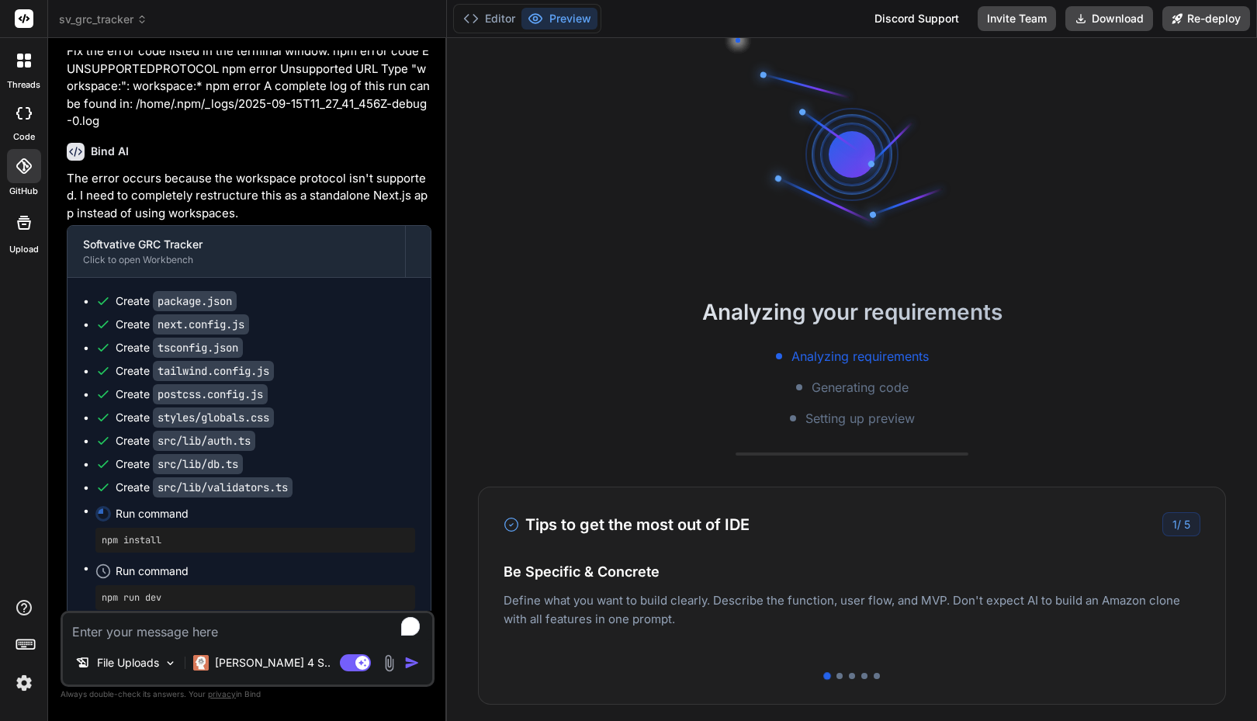
scroll to position [2471, 0]
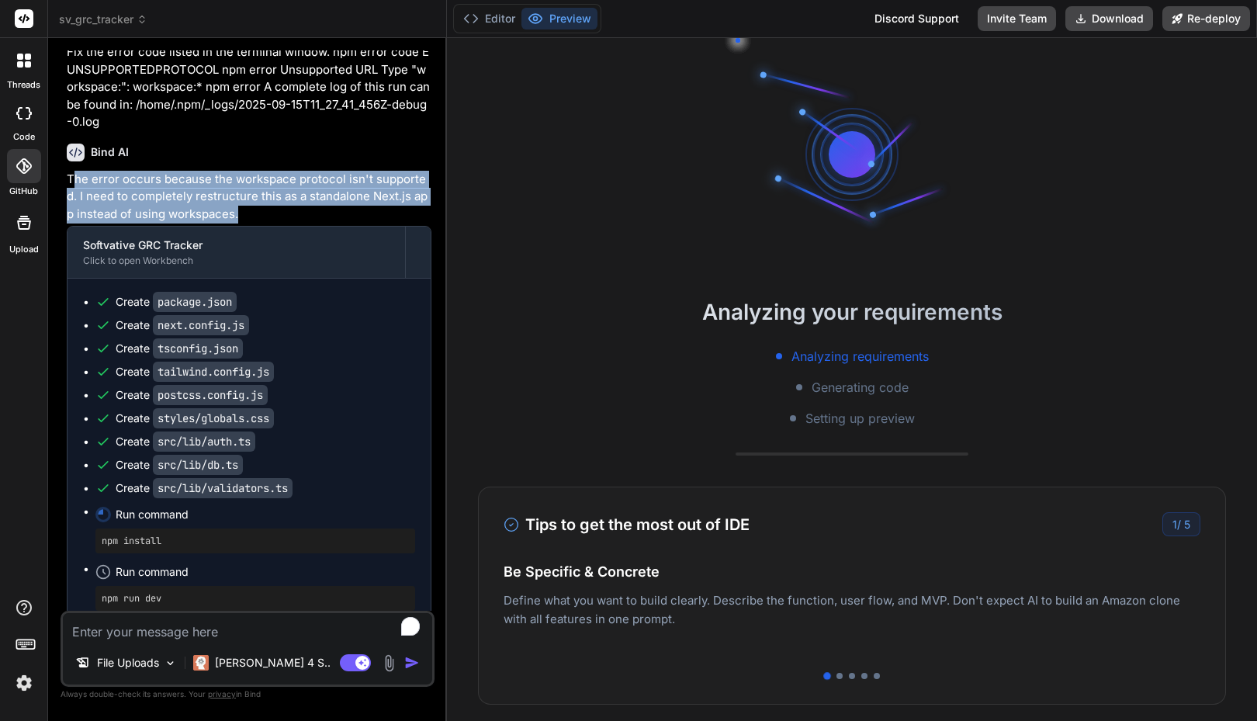
drag, startPoint x: 242, startPoint y: 275, endPoint x: 71, endPoint y: 241, distance: 175.0
click at [71, 223] on p "The error occurs because the workspace protocol isn't supported. I need to comp…" at bounding box center [249, 197] width 365 height 53
click at [144, 223] on p "The error occurs because the workspace protocol isn't supported. I need to comp…" at bounding box center [249, 197] width 365 height 53
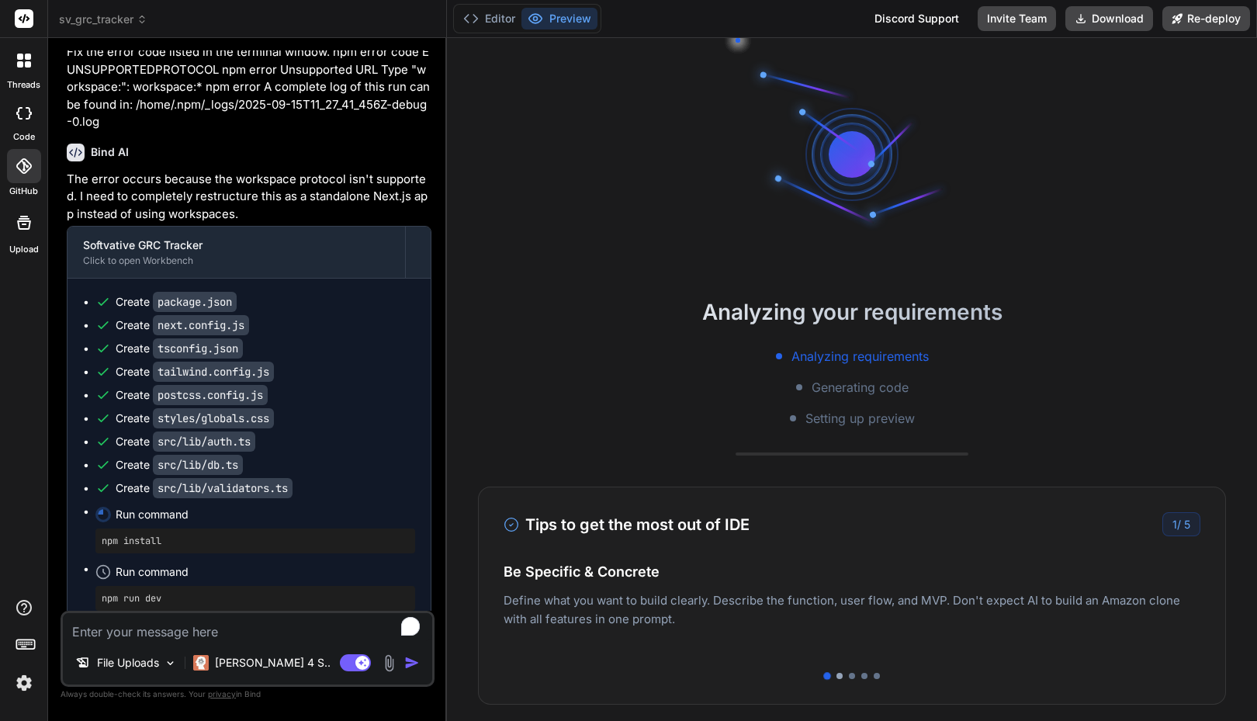
click at [836, 677] on div at bounding box center [839, 676] width 6 height 6
click at [842, 677] on div at bounding box center [852, 676] width 697 height 6
click at [851, 677] on div at bounding box center [852, 676] width 697 height 6
click at [849, 676] on div at bounding box center [852, 676] width 6 height 6
click at [861, 677] on div at bounding box center [864, 676] width 6 height 6
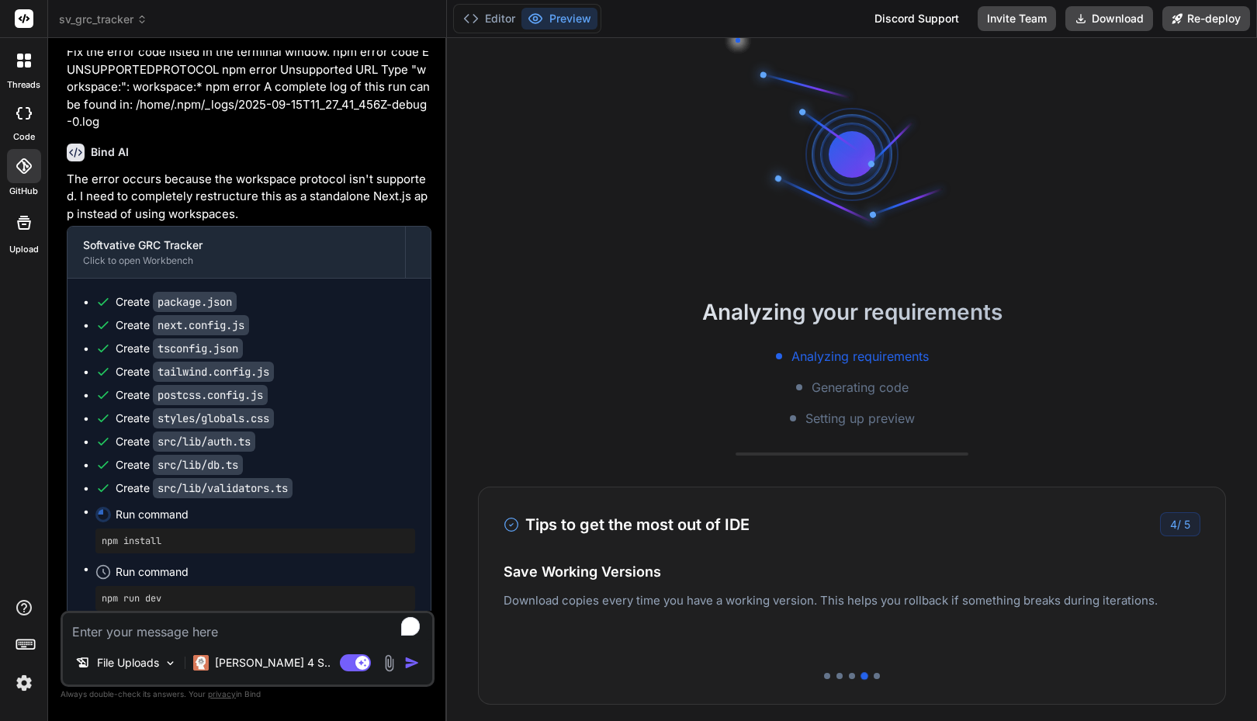
click at [867, 677] on div at bounding box center [852, 676] width 697 height 6
click at [35, 366] on div "threads code GitHub Upload" at bounding box center [24, 360] width 48 height 721
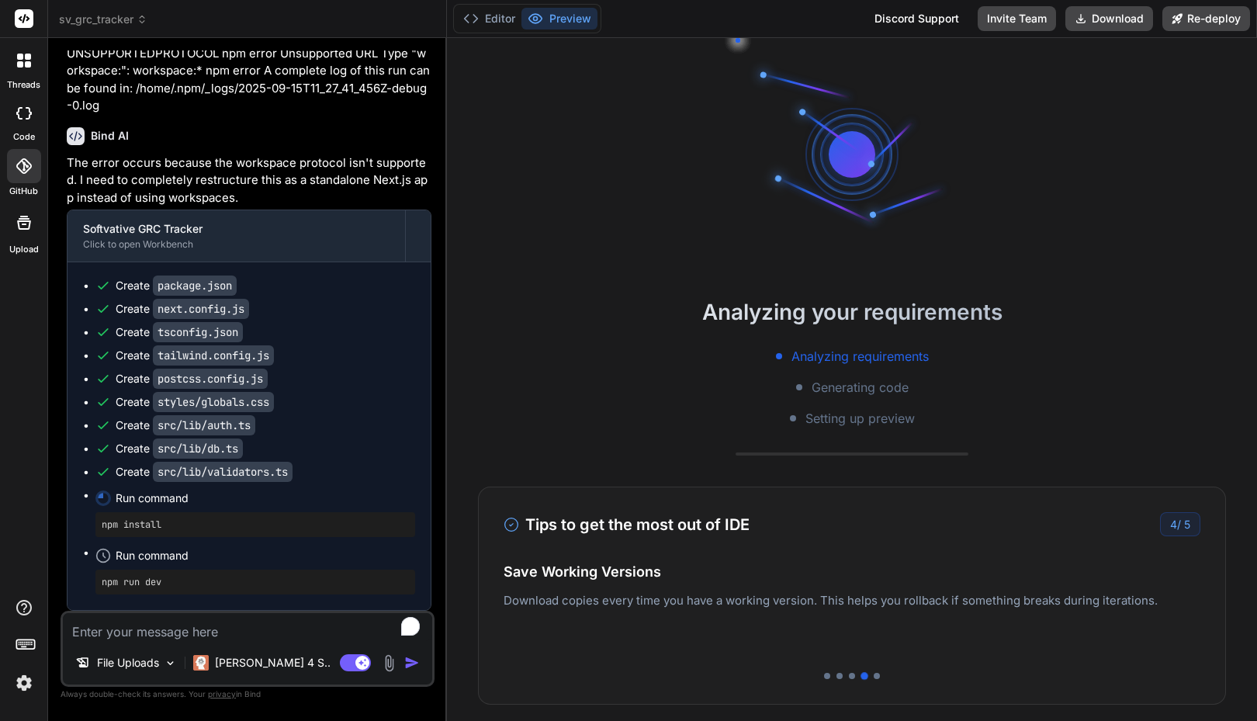
click at [821, 361] on span "Analyzing requirements" at bounding box center [859, 356] width 137 height 19
click at [796, 387] on div at bounding box center [799, 387] width 6 height 6
click at [901, 360] on span "Analyzing requirements" at bounding box center [859, 356] width 137 height 19
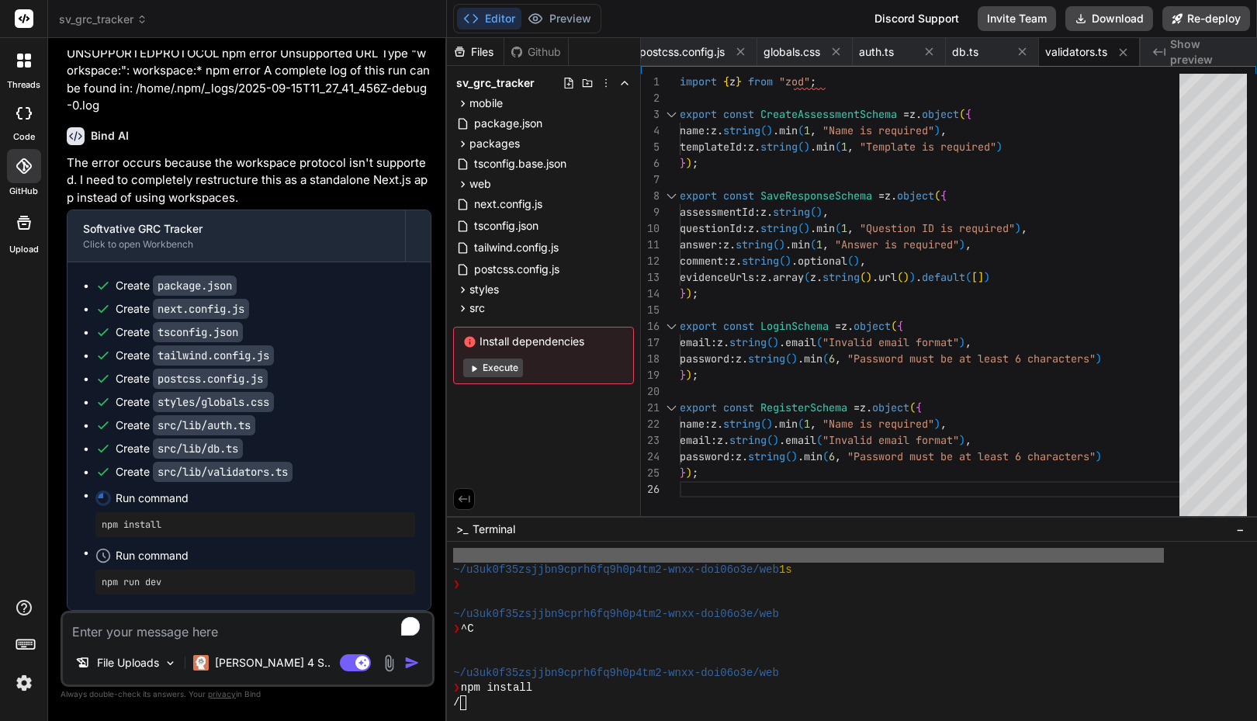
type textarea "x"
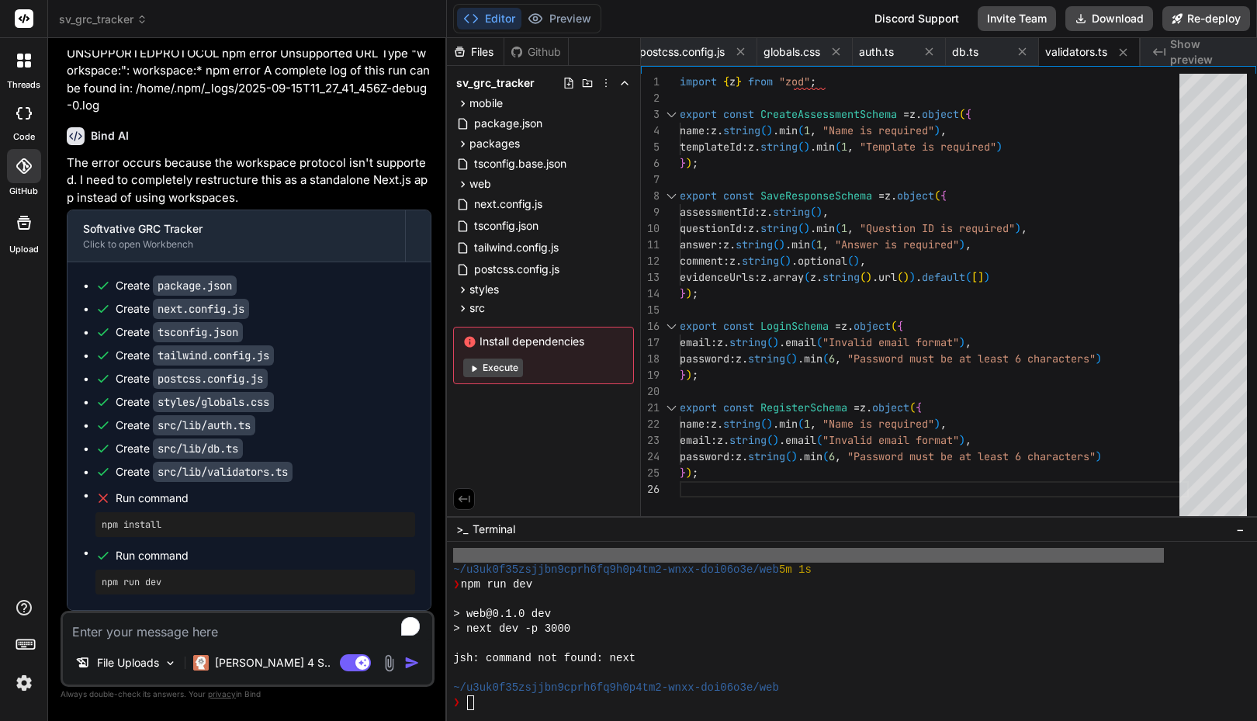
scroll to position [324, 0]
click at [641, 612] on div "> web@0.1.0 dev" at bounding box center [844, 614] width 782 height 15
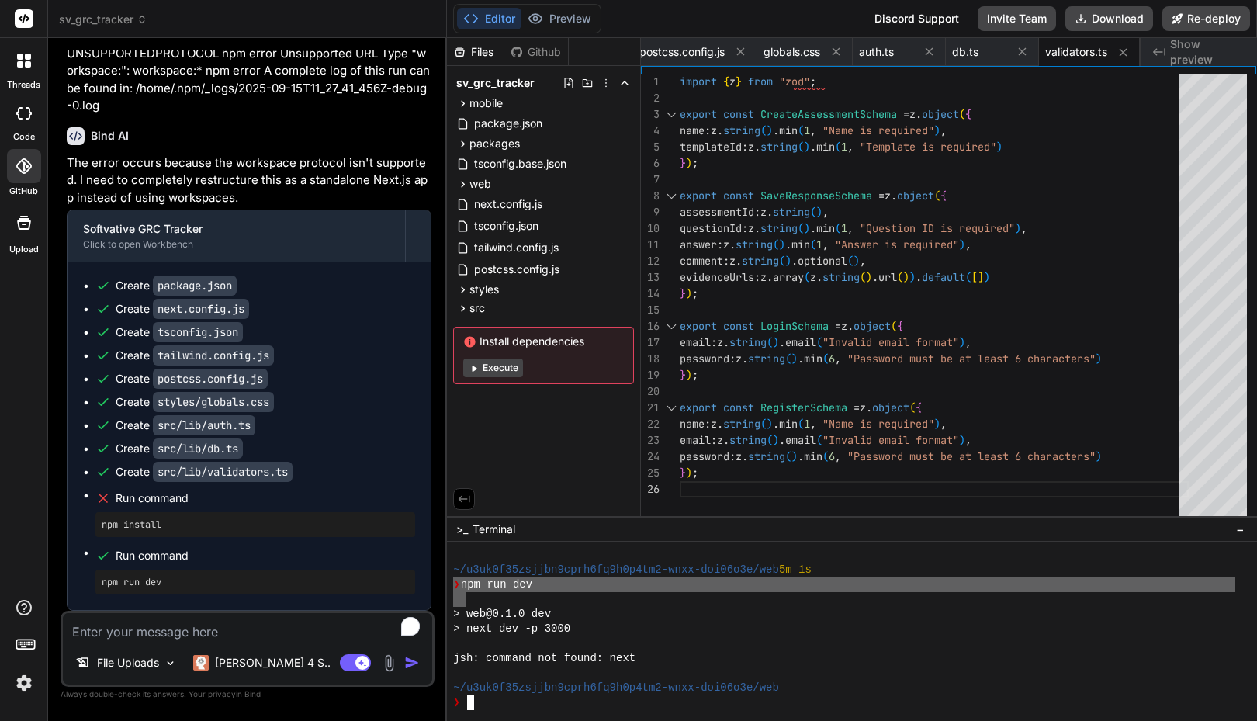
drag, startPoint x: 454, startPoint y: 586, endPoint x: 469, endPoint y: 593, distance: 17.0
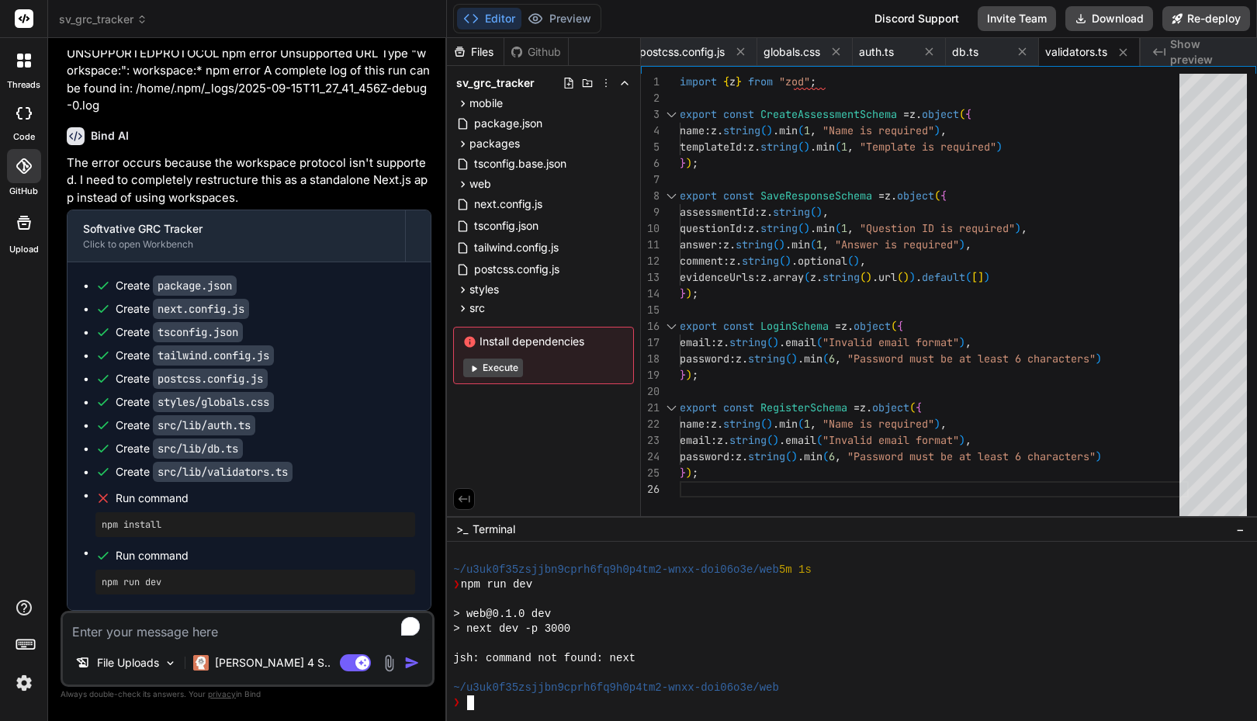
click at [648, 663] on div "jsh: command not found: next" at bounding box center [844, 658] width 782 height 15
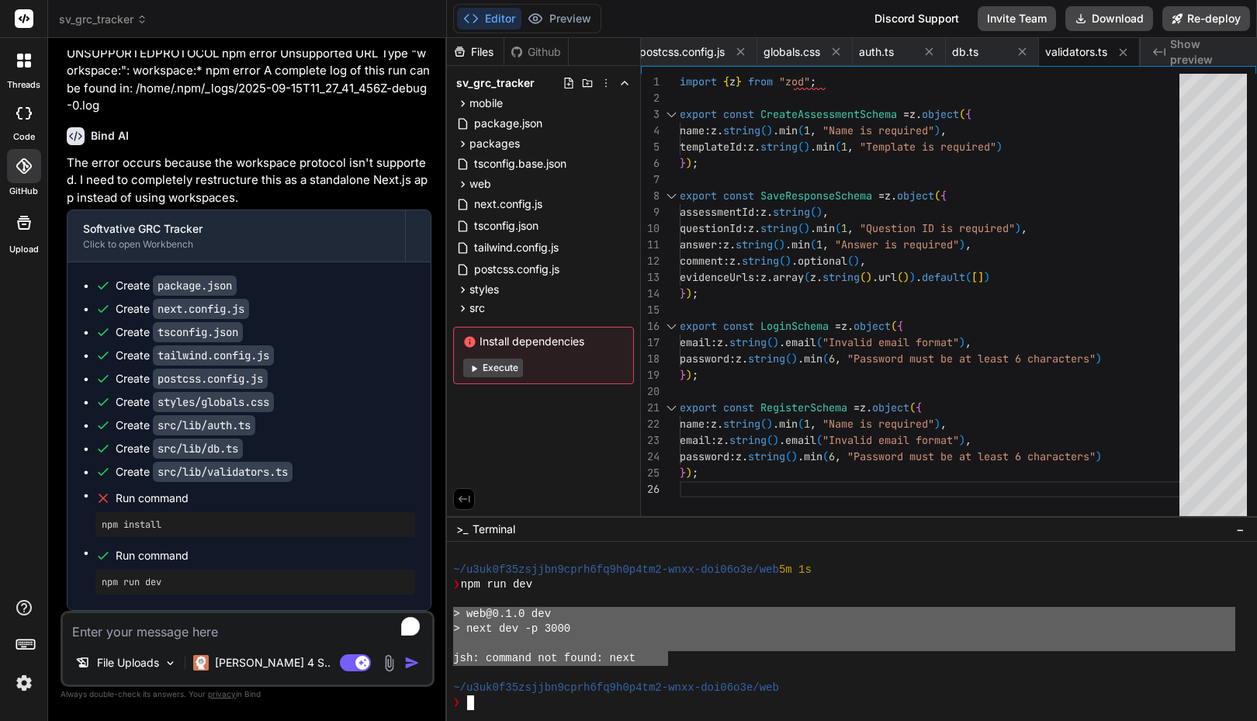
drag, startPoint x: 453, startPoint y: 614, endPoint x: 666, endPoint y: 654, distance: 216.4
type textarea "> web@0.1.0 dev > next dev -p 3000 jsh: command not found: next"
click at [238, 633] on textarea "To enrich screen reader interactions, please activate Accessibility in Grammarl…" at bounding box center [247, 627] width 369 height 28
type textarea "F"
type textarea "x"
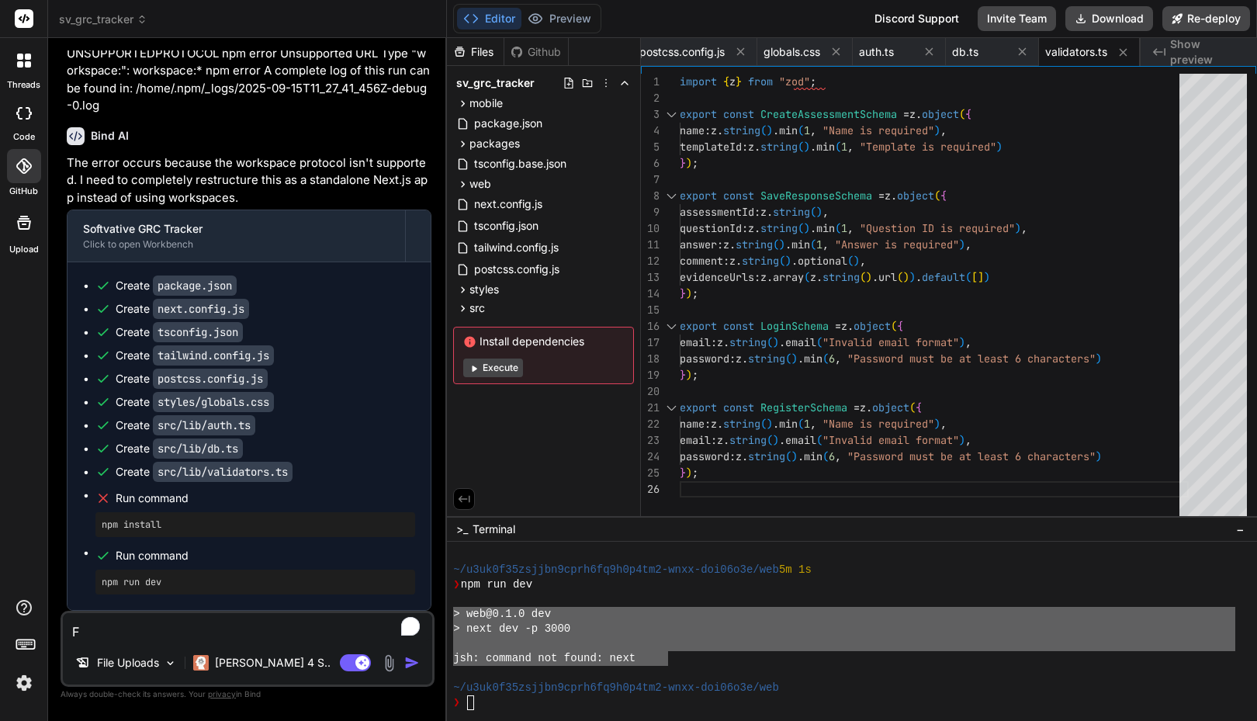
type textarea "Fi"
type textarea "x"
type textarea "Fix"
type textarea "x"
type textarea "Fix"
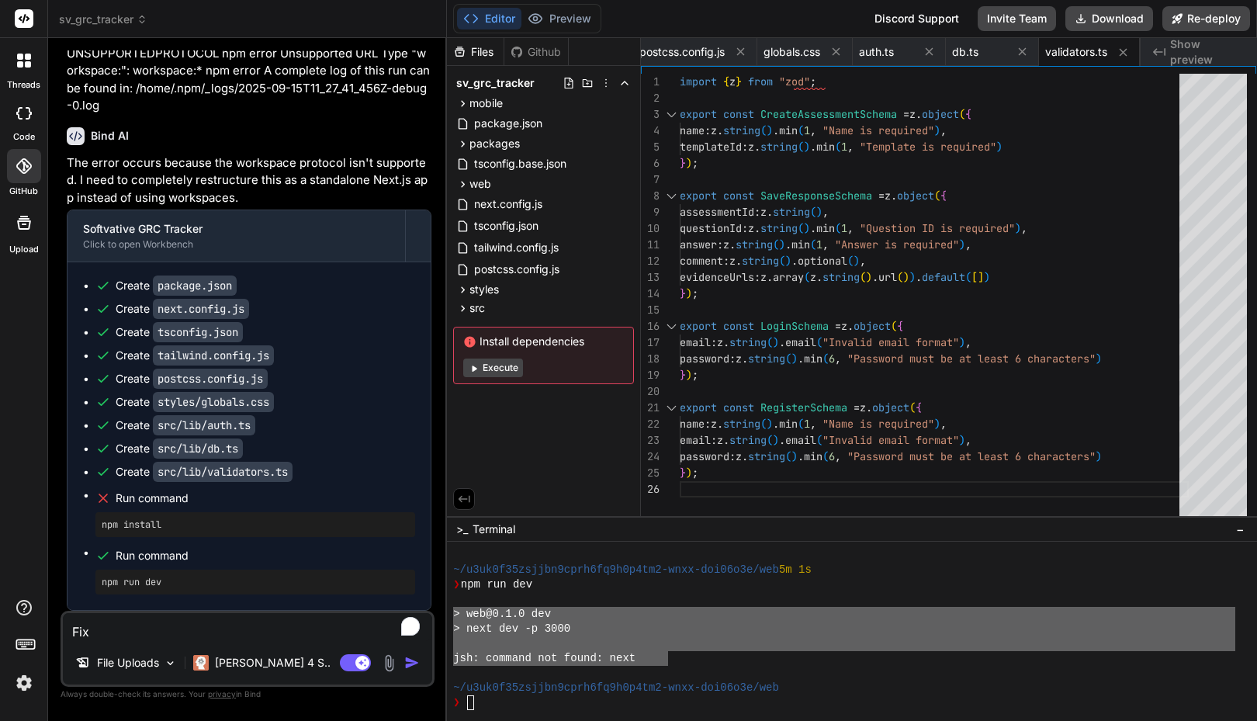
type textarea "x"
type textarea "Fix t"
type textarea "x"
type textarea "Fix th"
type textarea "x"
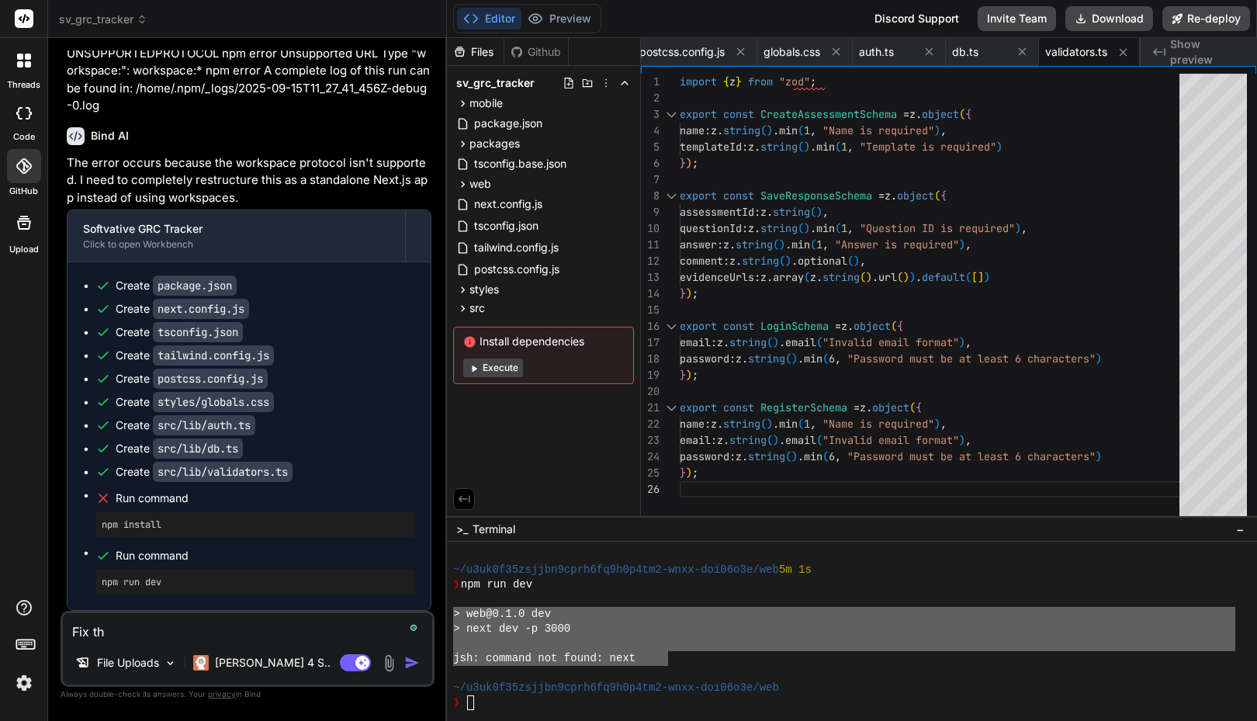
type textarea "Fix the"
type textarea "x"
type textarea "Fix the"
type textarea "x"
type textarea "Fix the e"
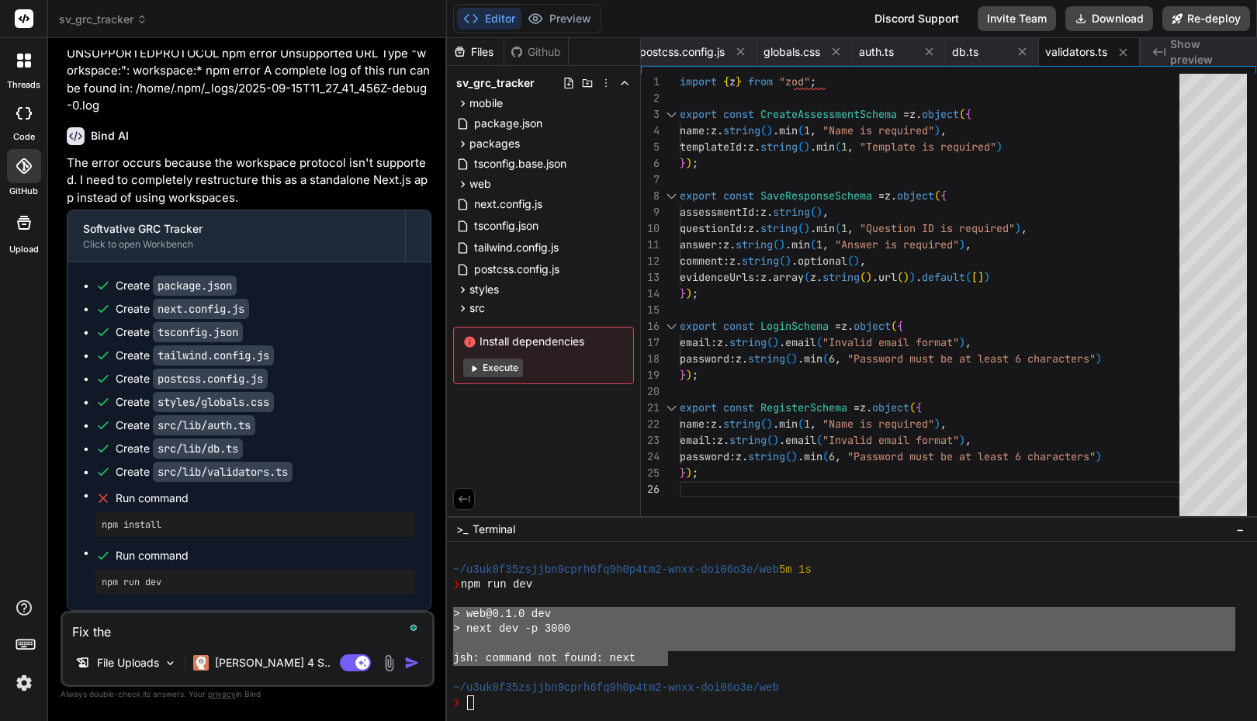
type textarea "x"
type textarea "Fix the er"
type textarea "x"
type textarea "Fix the err"
type textarea "x"
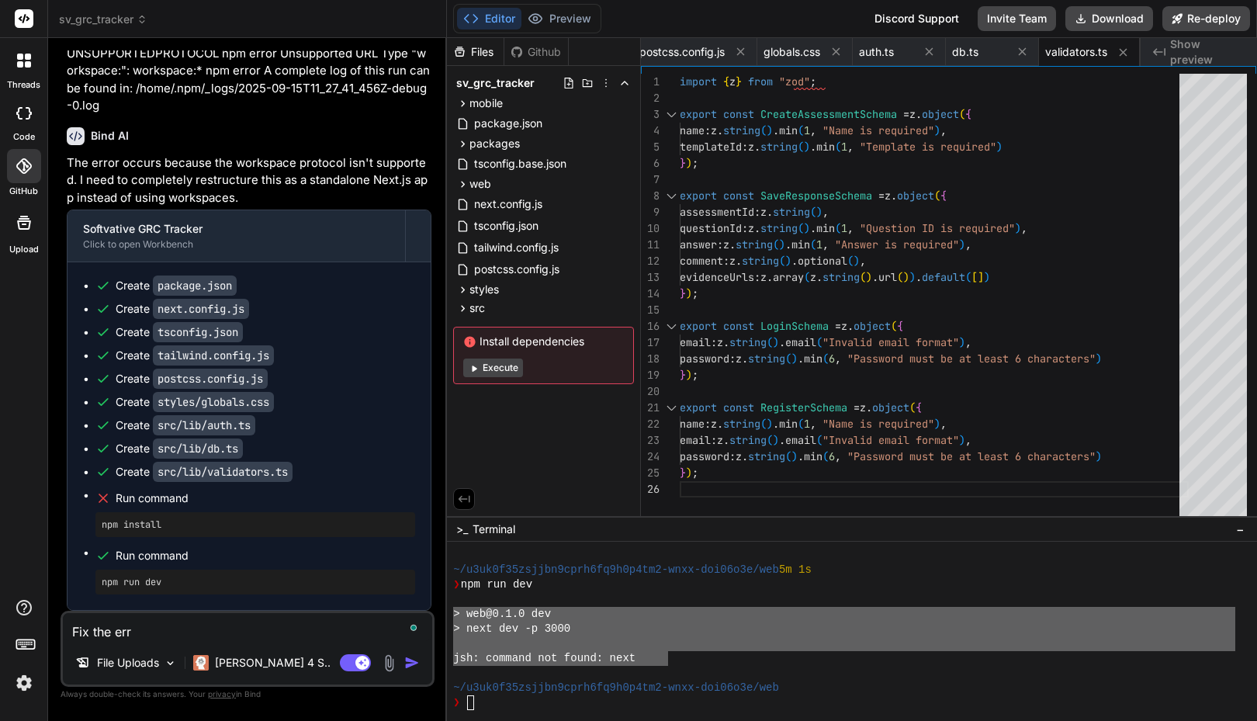
type textarea "Fix the erro"
type textarea "x"
type textarea "Fix the error"
type textarea "x"
type textarea "Fix the error"
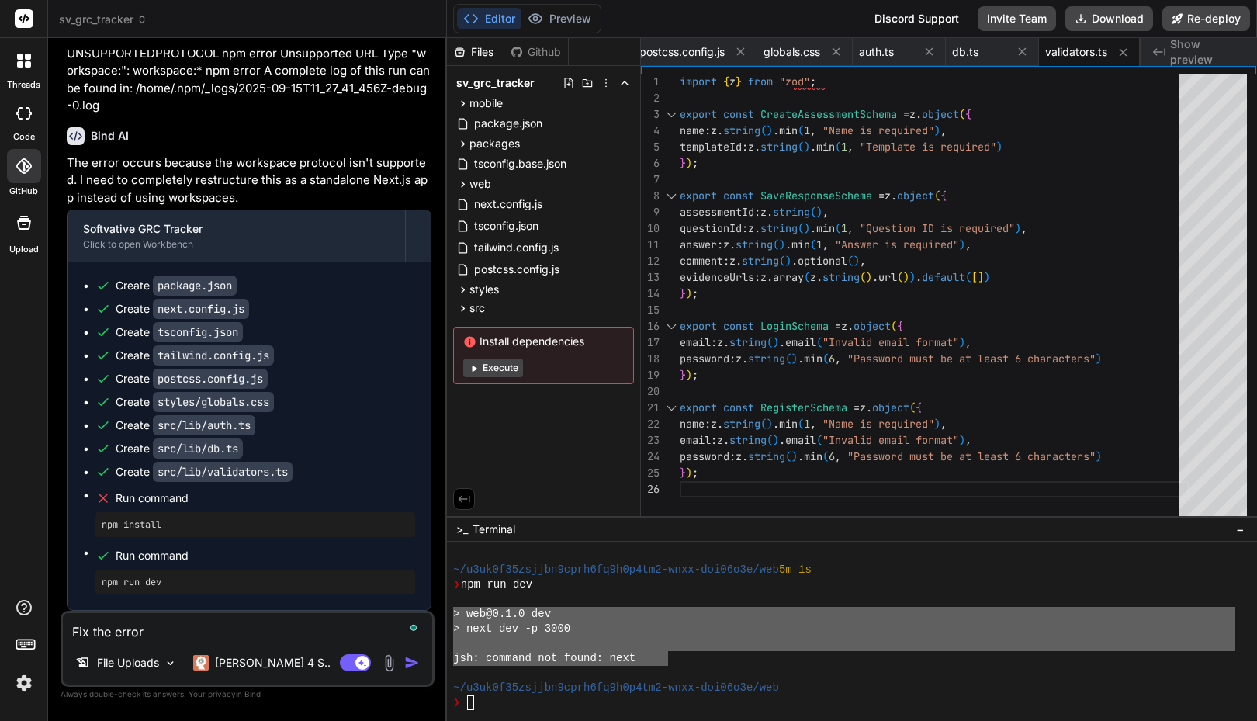
type textarea "x"
type textarea "Fix the error i"
type textarea "x"
type textarea "Fix the error in"
type textarea "x"
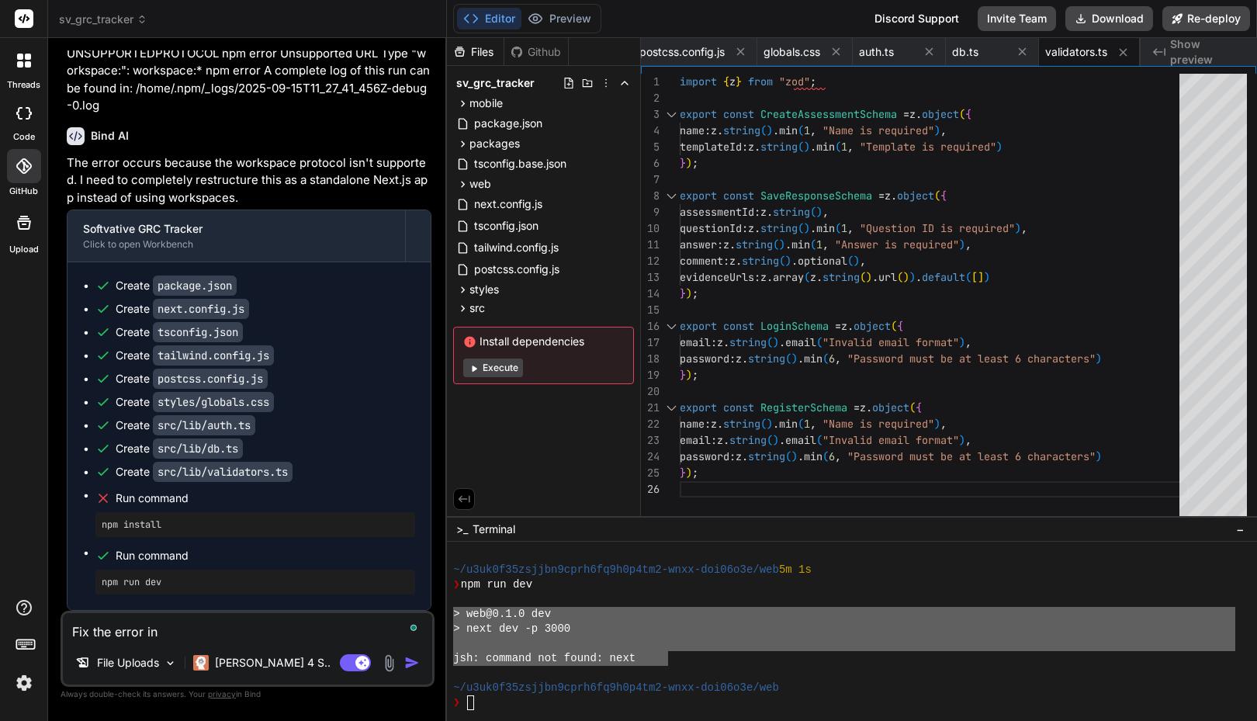
type textarea "Fix the error in"
type textarea "x"
type textarea "Fix the error in t"
type textarea "x"
type textarea "Fix the error in te"
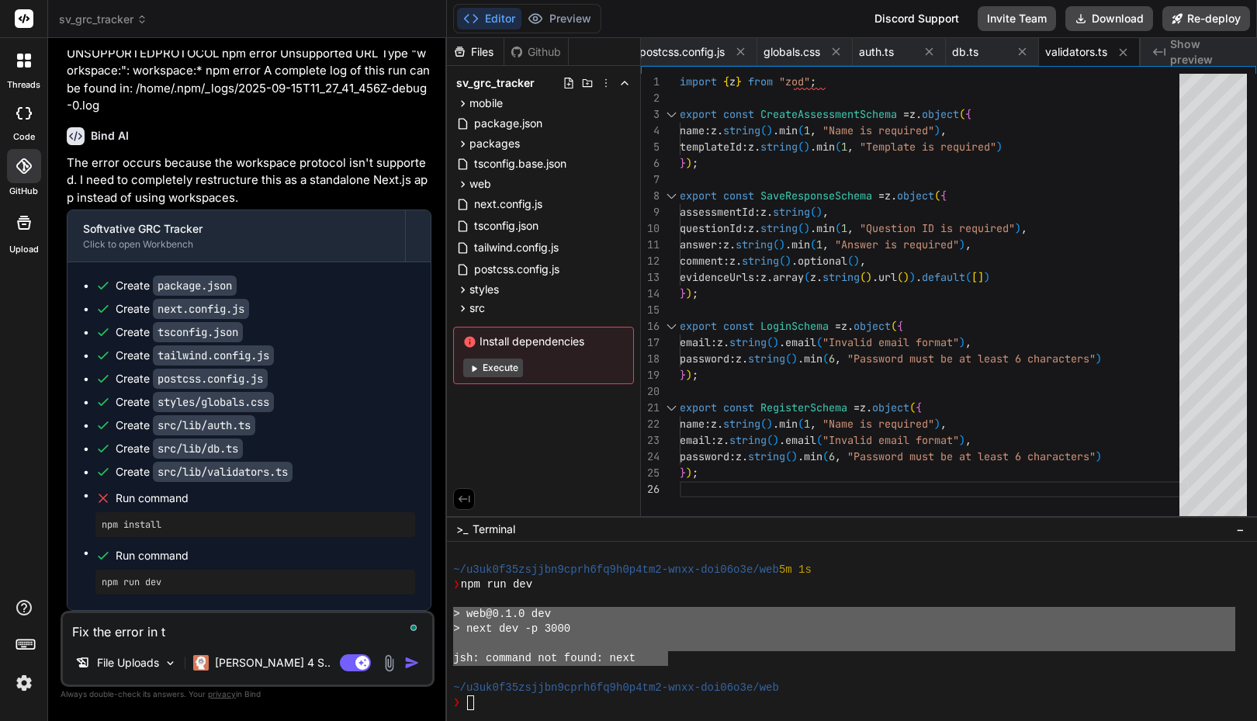
type textarea "x"
type textarea "Fix the error in ter"
type textarea "x"
type textarea "Fix the error in term"
type textarea "x"
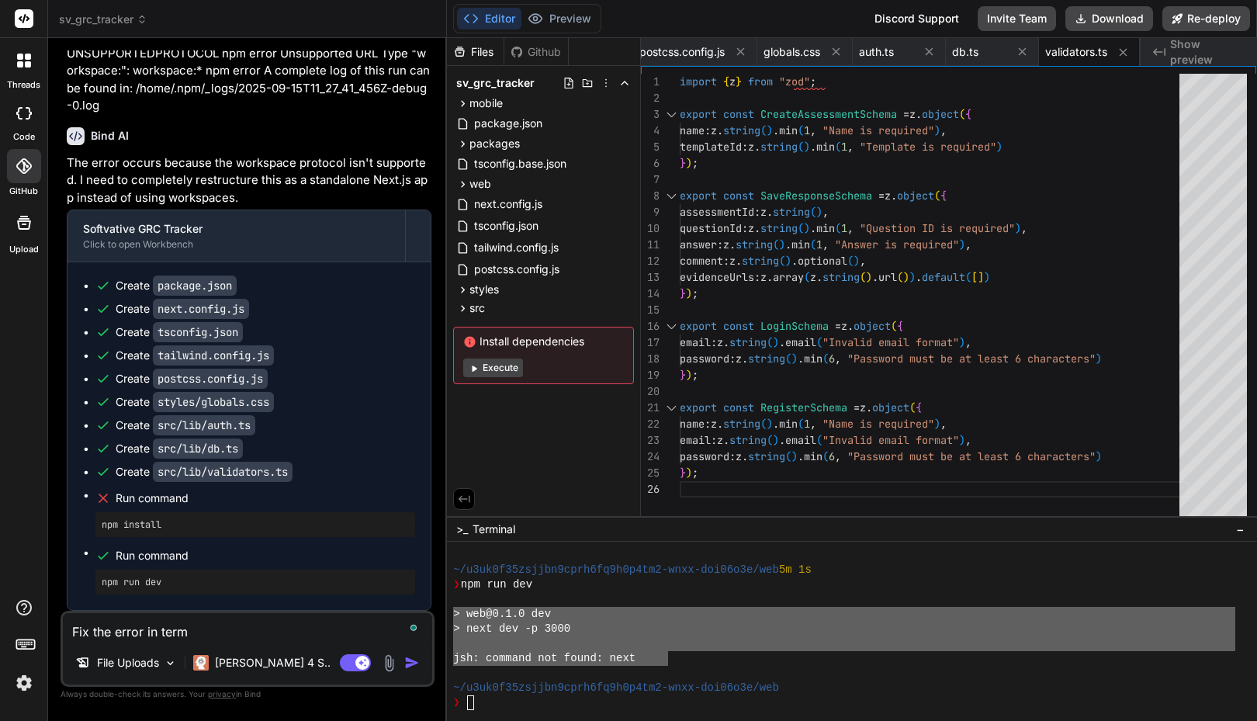
type textarea "Fix the error in termi"
type textarea "x"
type textarea "Fix the error in termin"
type textarea "x"
type textarea "Fix the error in termina"
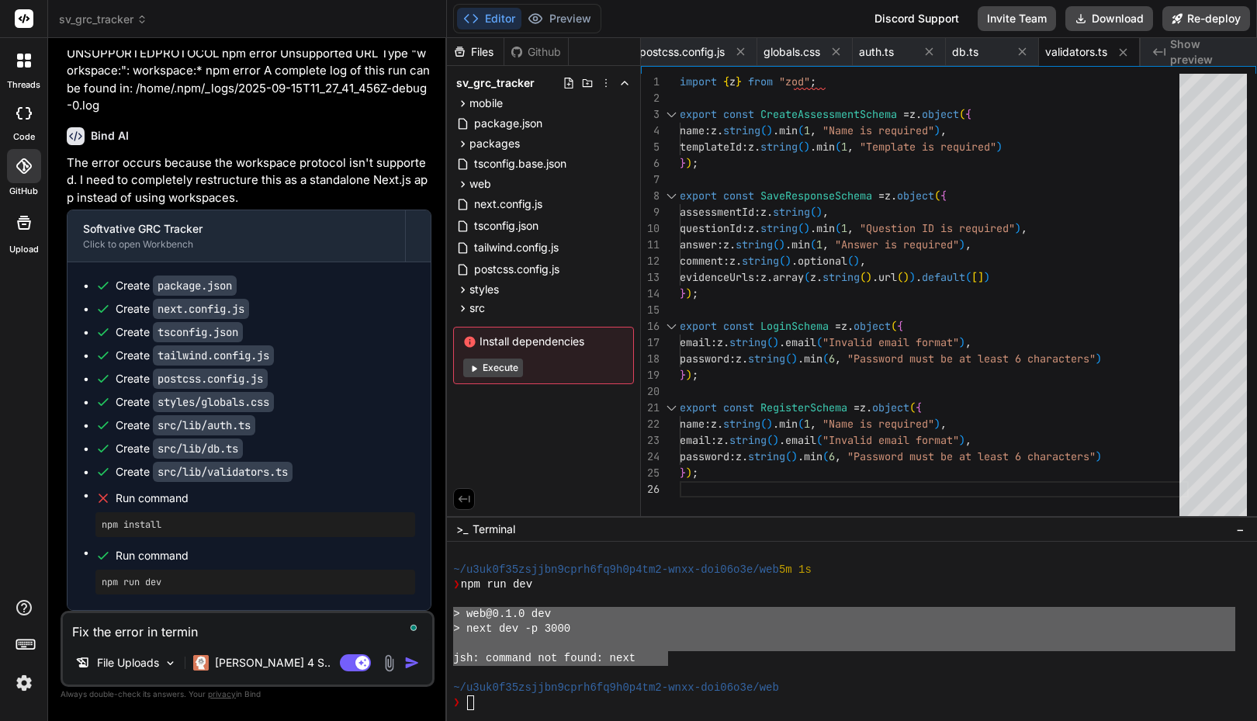
type textarea "x"
type textarea "Fix the error in terminal"
type textarea "x"
type textarea "Fix the error in terminal"
type textarea "x"
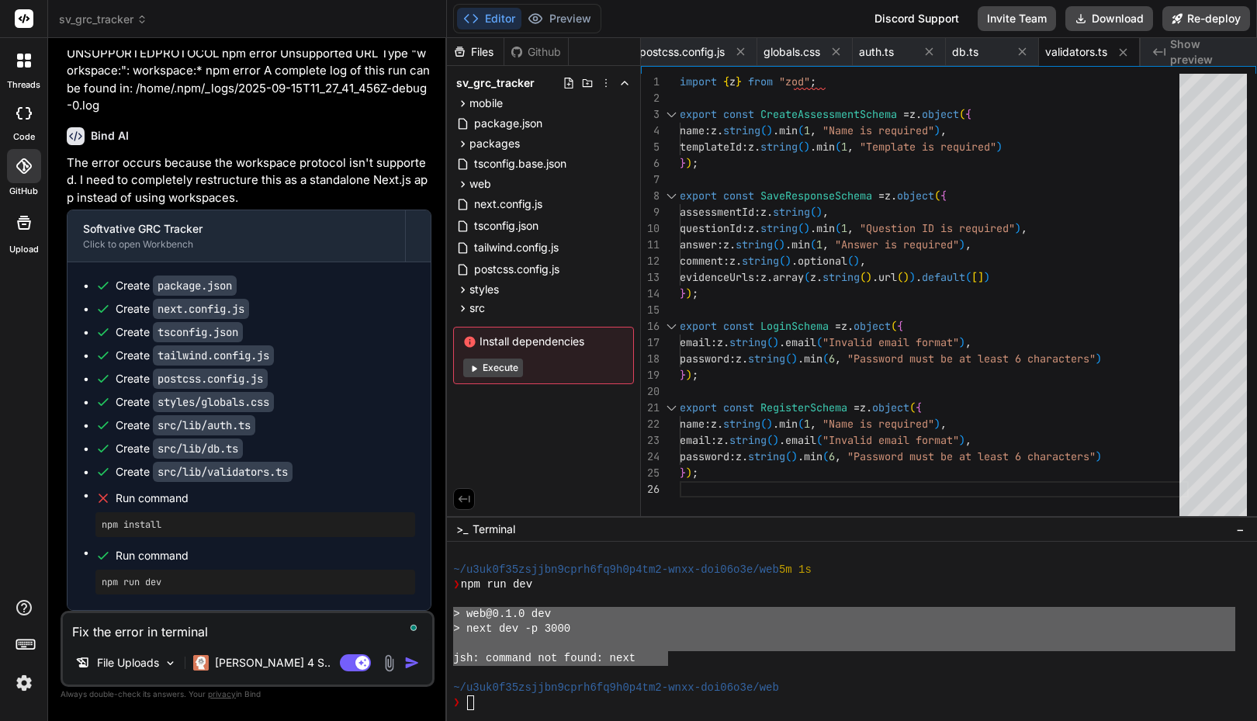
type textarea "Fix the error in terminal w"
type textarea "x"
type textarea "Fix the error in terminal wi"
type textarea "x"
type textarea "Fix the error in terminal win"
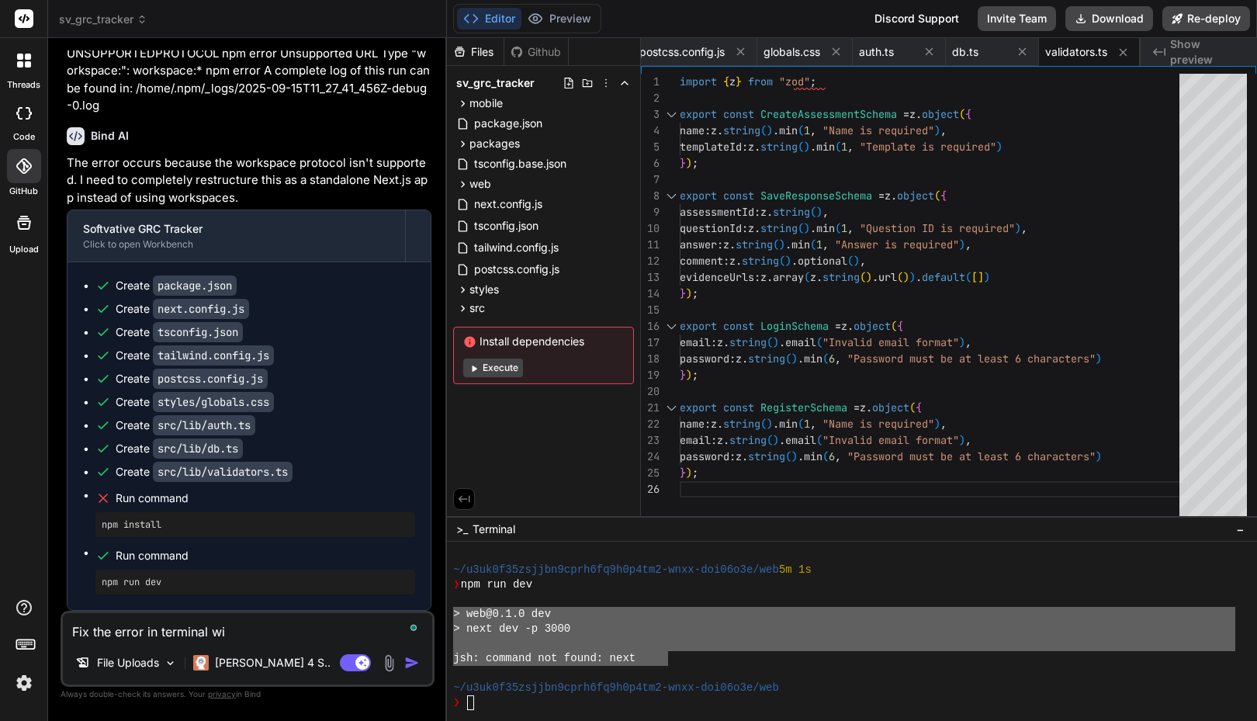
type textarea "x"
type textarea "Fix the error in terminal wind"
type textarea "x"
type textarea "Fix the error in terminal windo"
type textarea "x"
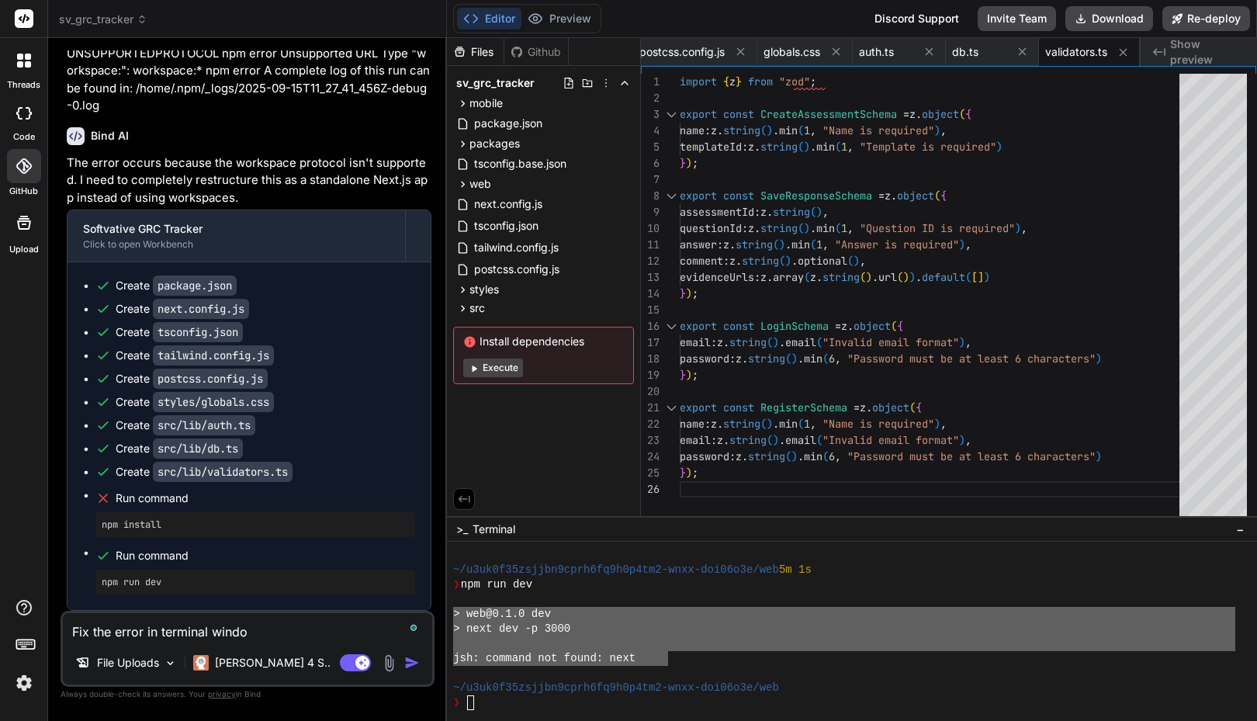
type textarea "Fix the error in terminal window"
type textarea "x"
type textarea "Fix the error in terminal window:"
type textarea "x"
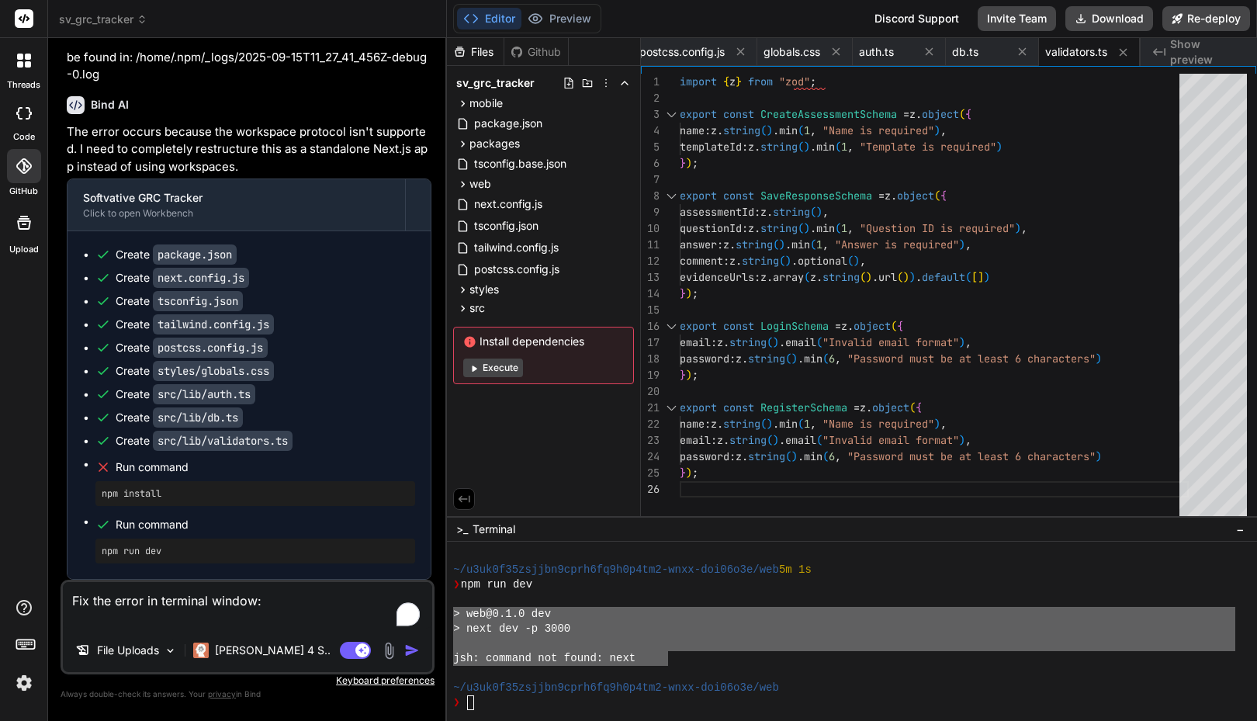
paste textarea "> web@0.1.0 dev > next dev -p 3000 jsh: command not found: next"
type textarea "Fix the error in terminal window: > web@0.1.0 dev > next dev -p 3000 jsh: comma…"
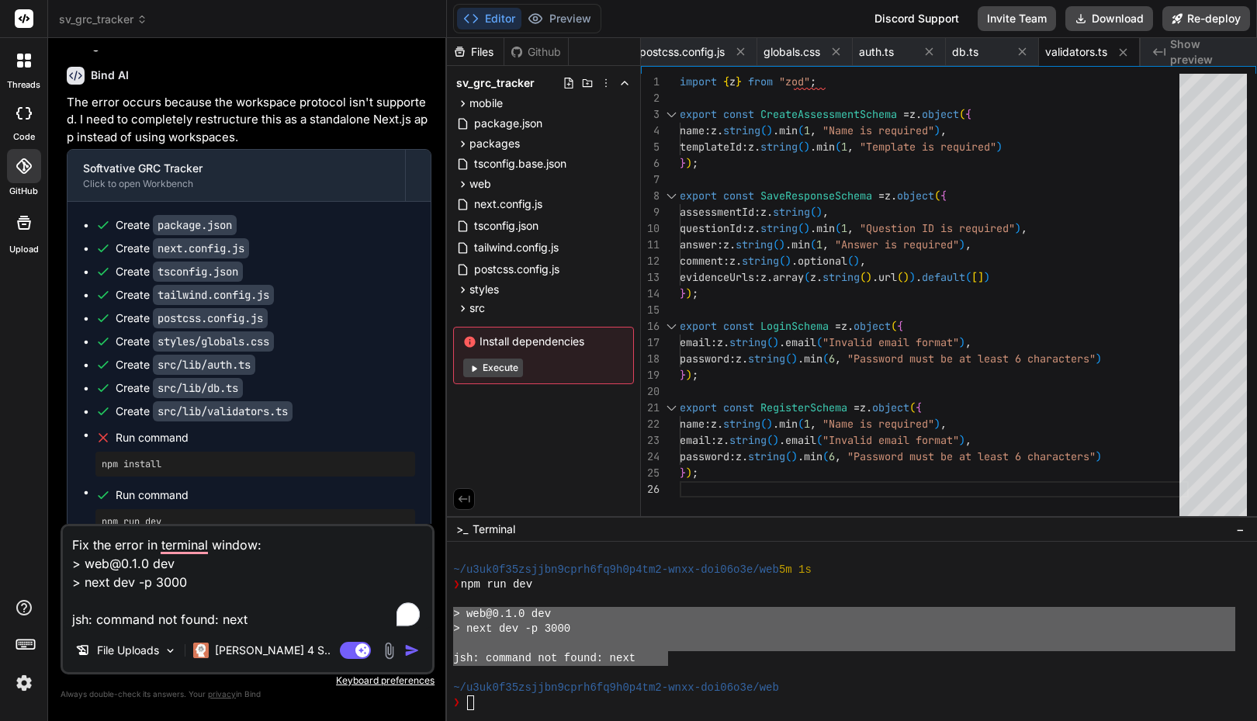
type textarea "x"
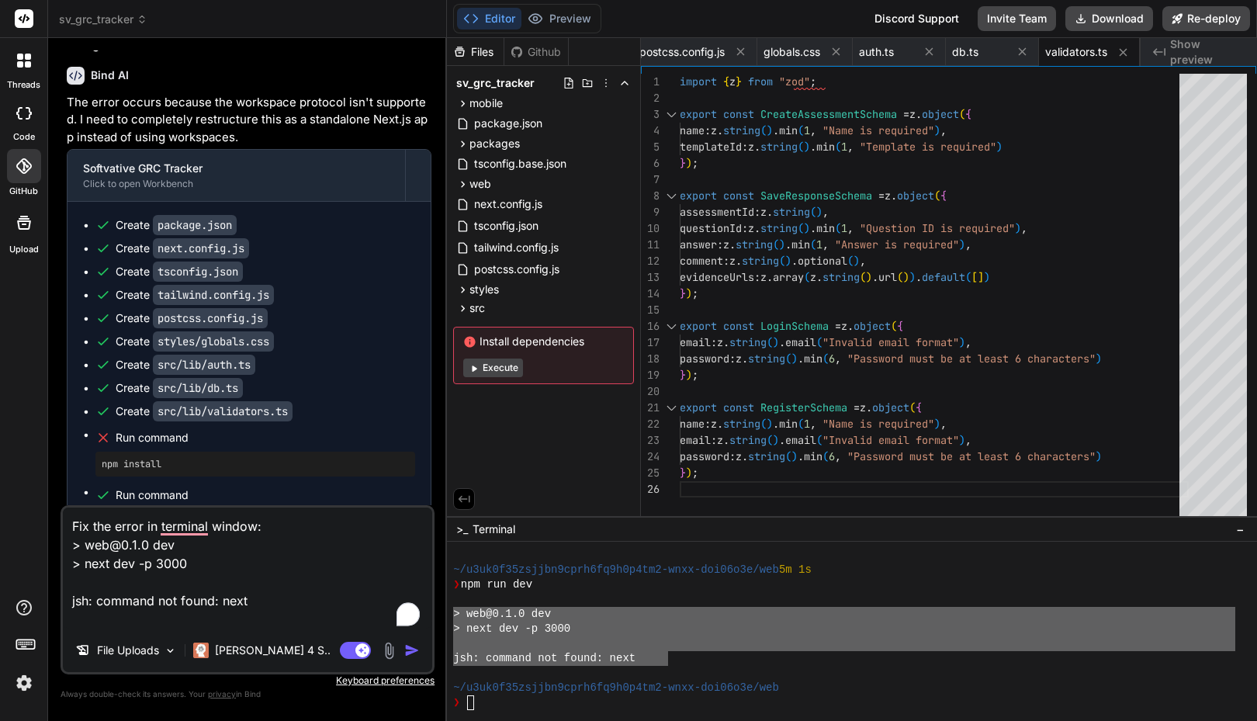
scroll to position [2654, 0]
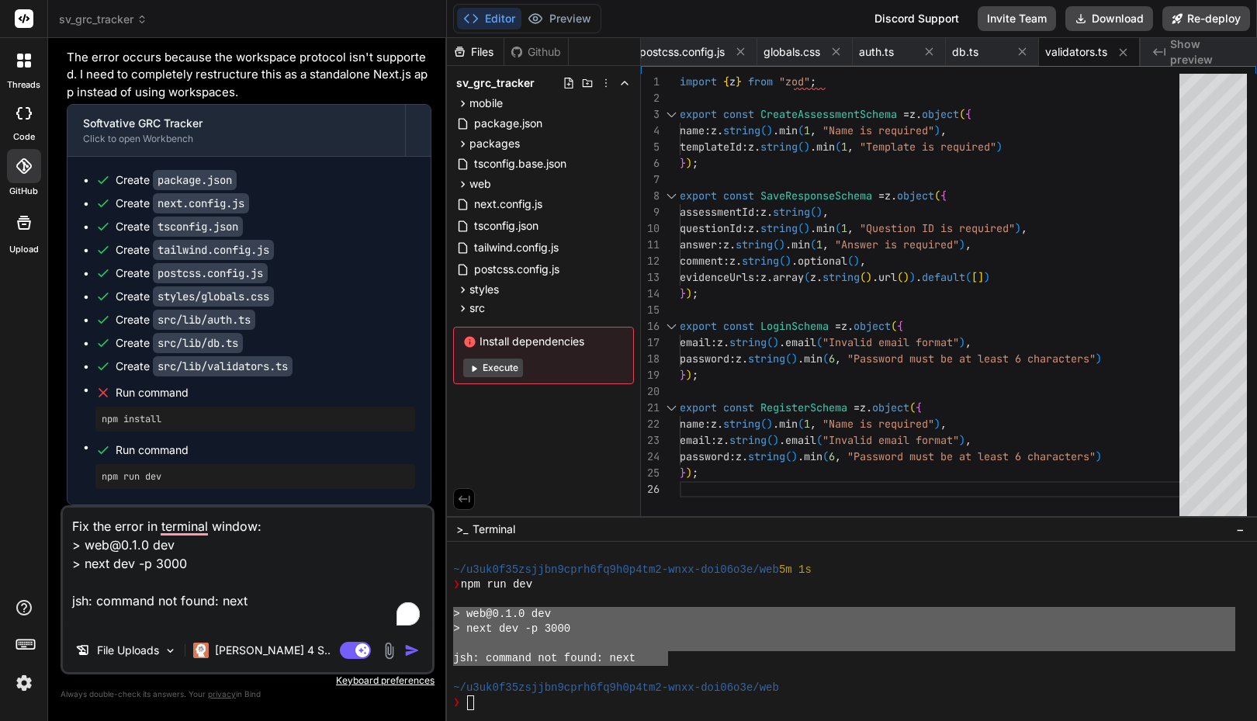
type textarea "Fix the error in terminal window: > web@0.1.0 dev > next dev -p 3000 jsh: comma…"
click at [415, 652] on img "button" at bounding box center [412, 650] width 16 height 16
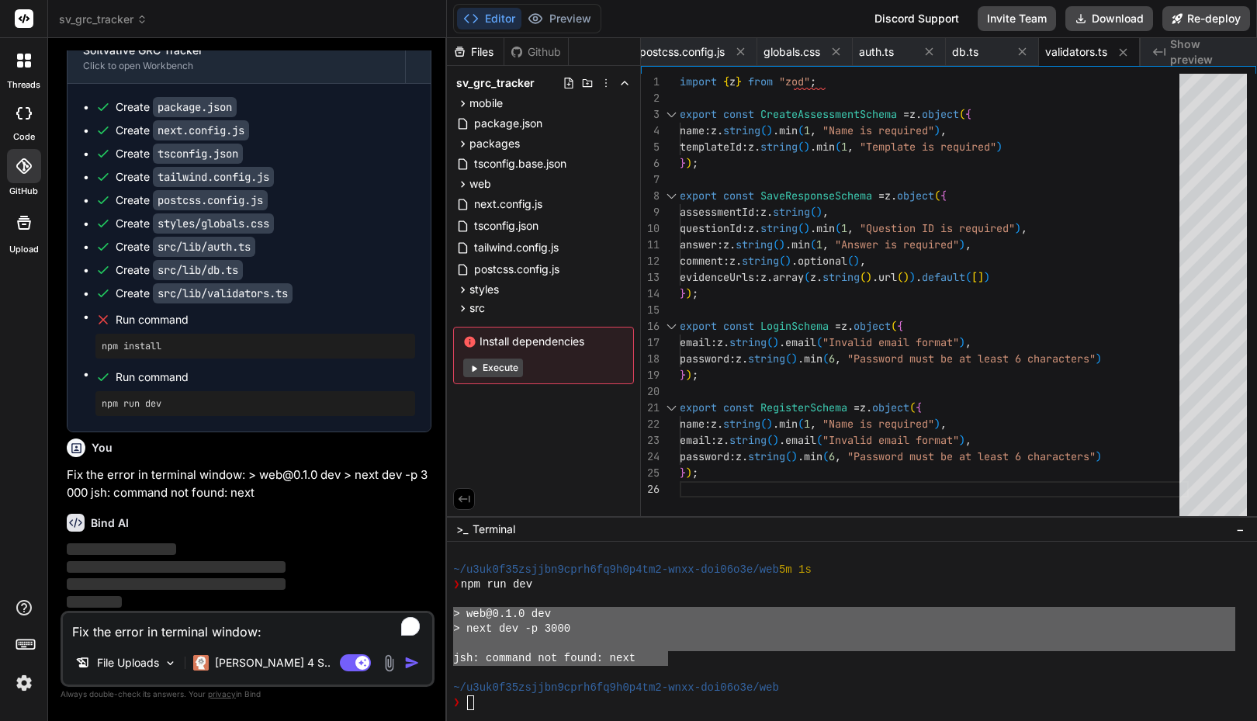
scroll to position [2726, 0]
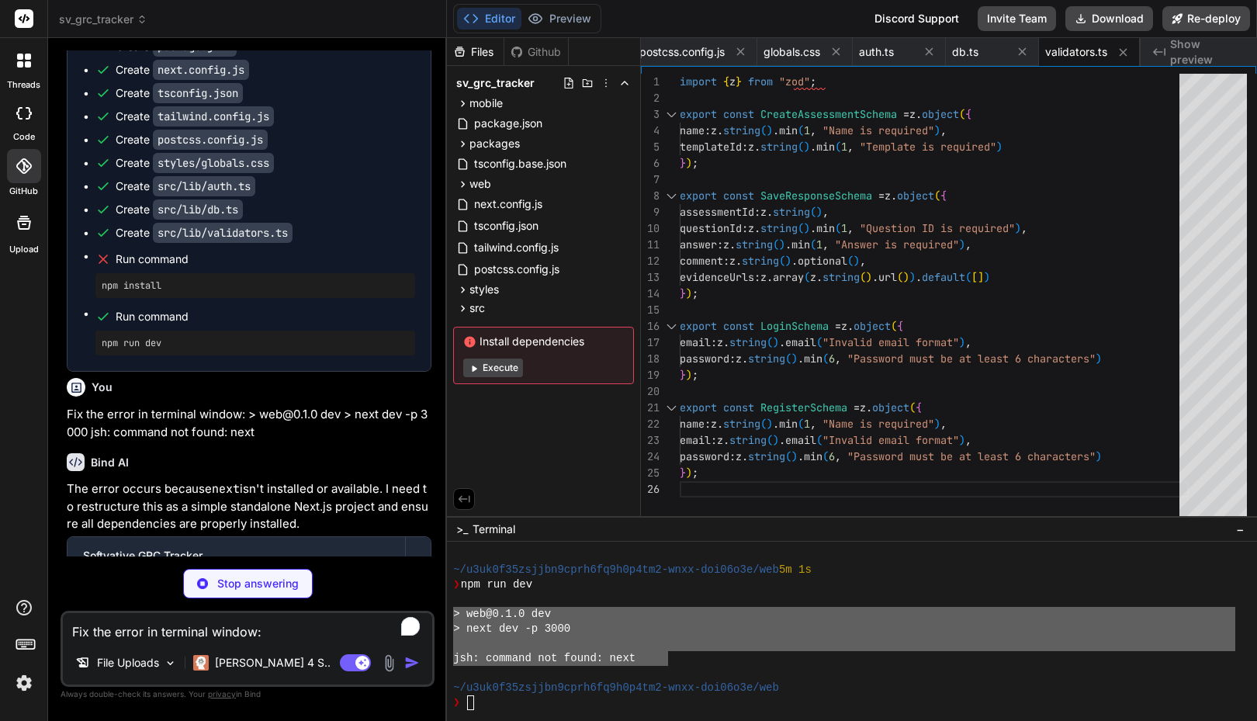
type textarea "x"
type textarea "}"
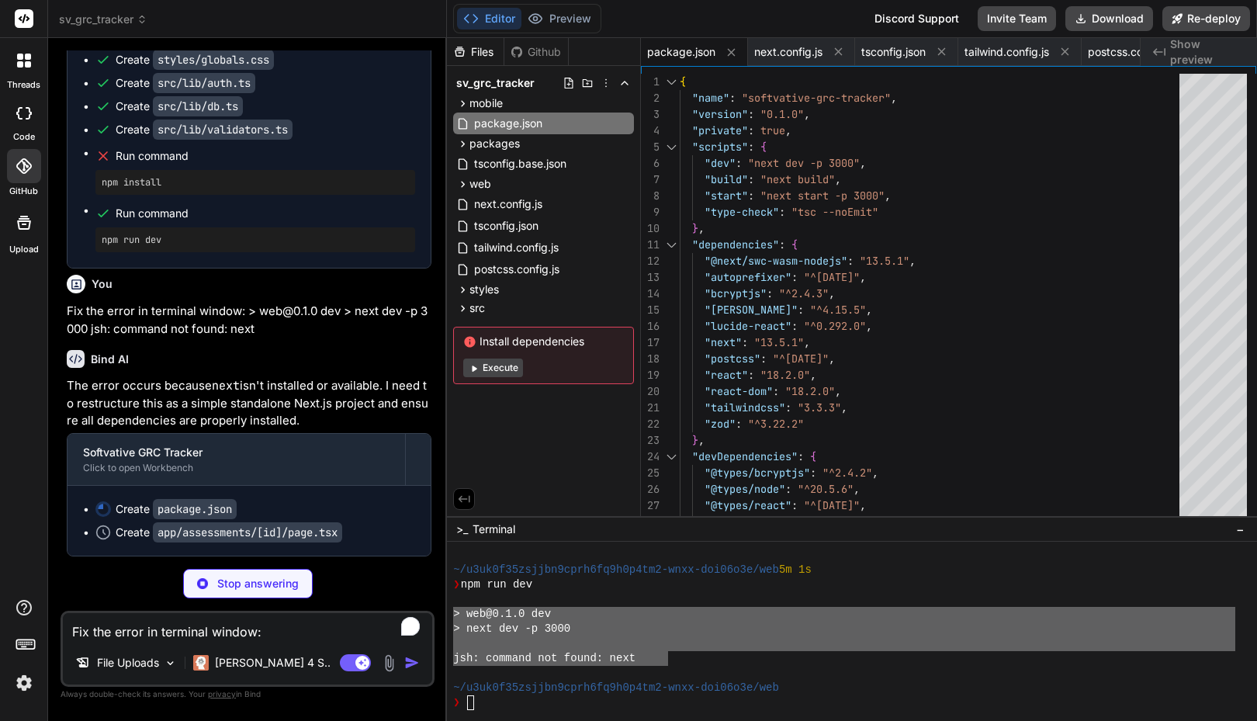
scroll to position [2889, 0]
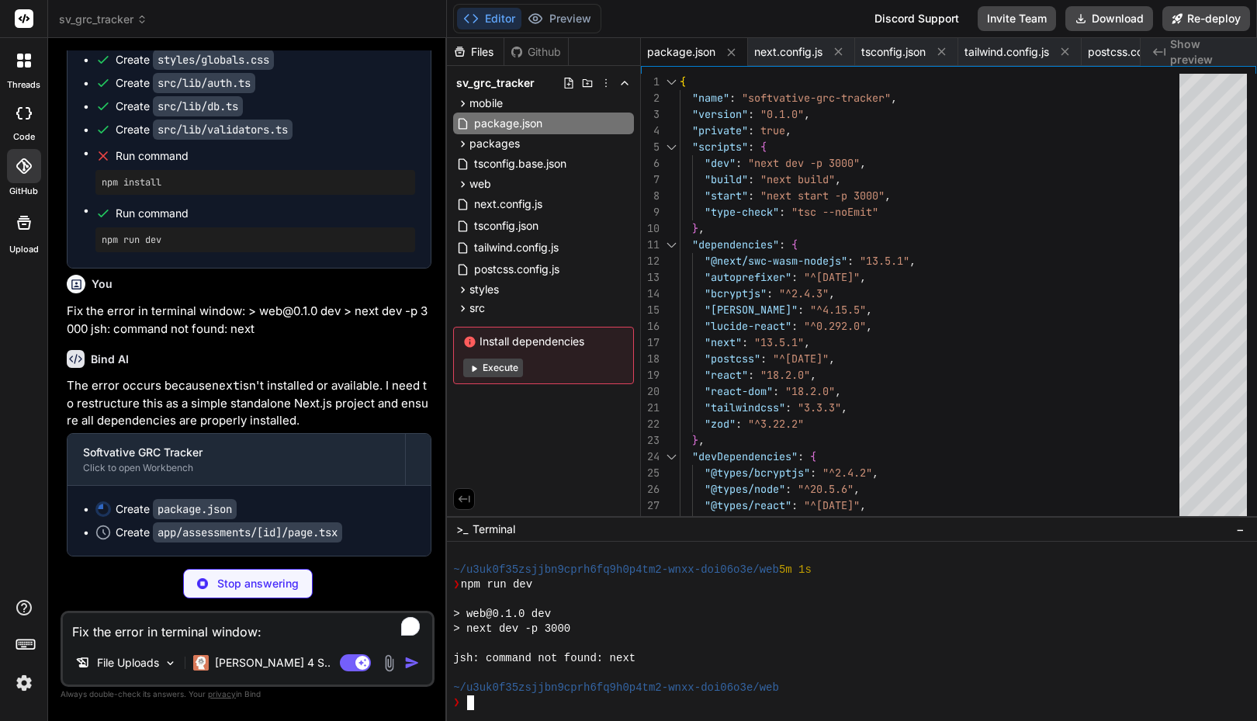
click at [682, 626] on div "> next dev -p 3000" at bounding box center [844, 628] width 782 height 15
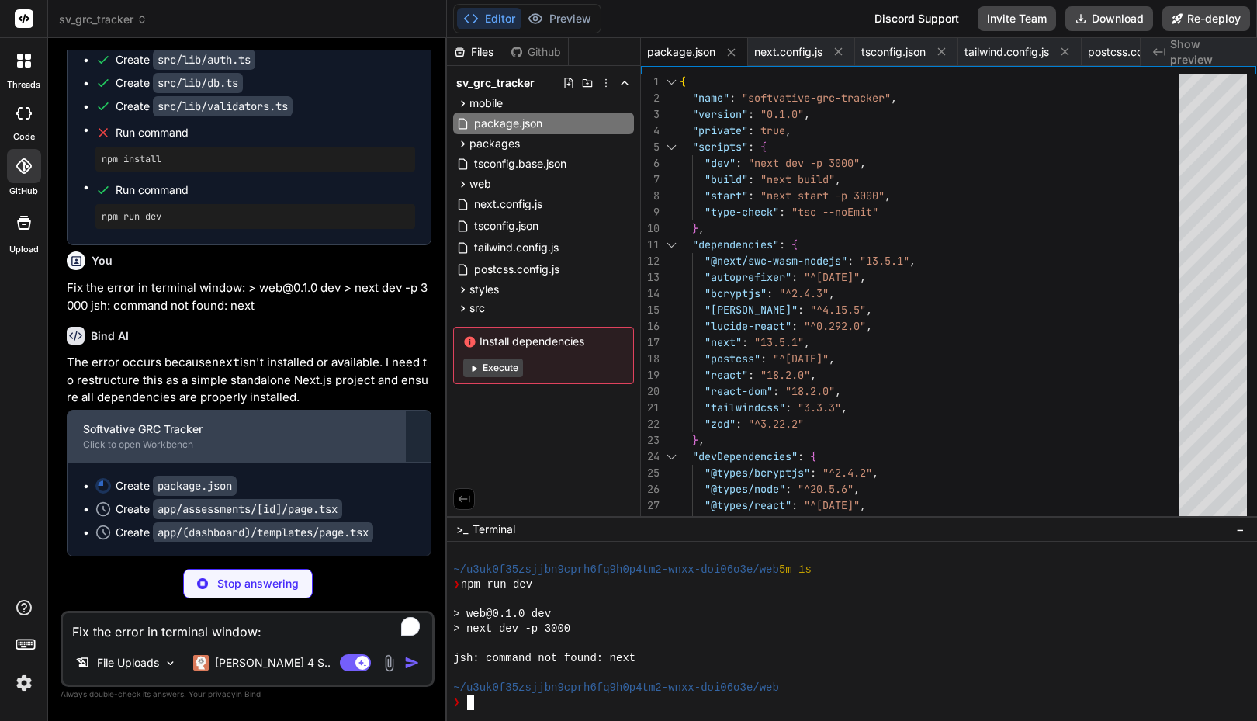
scroll to position [2913, 0]
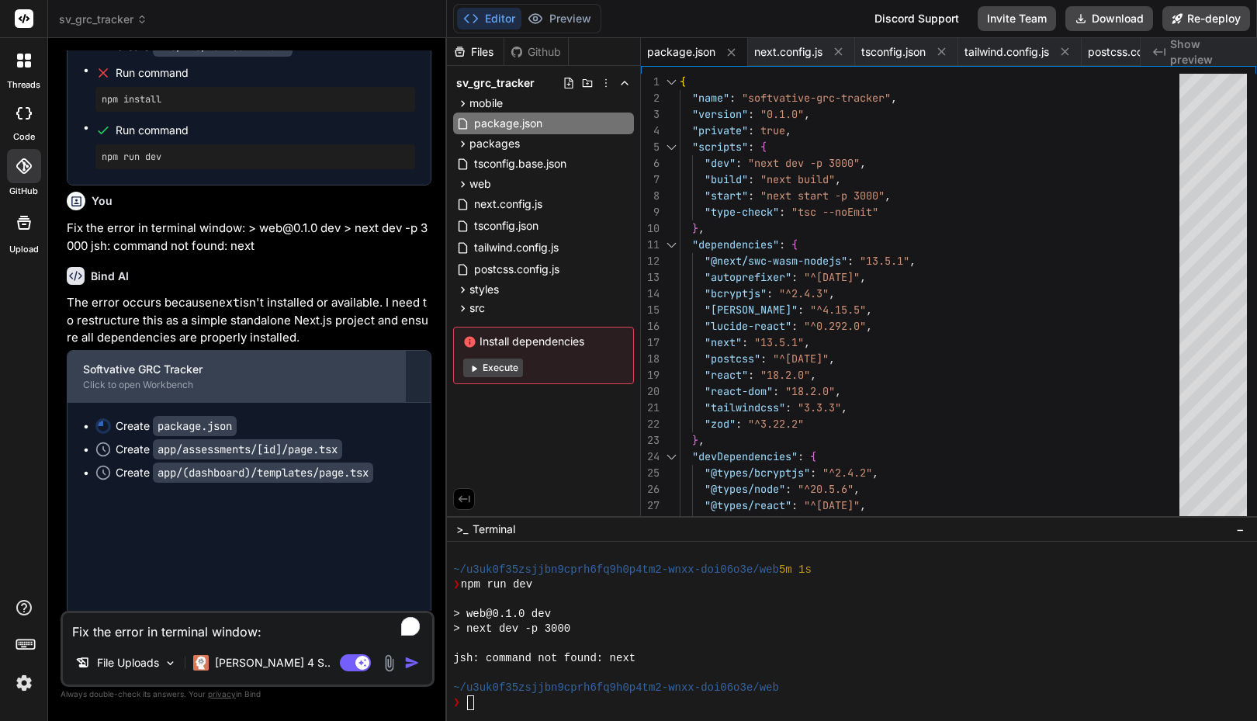
type textarea "x"
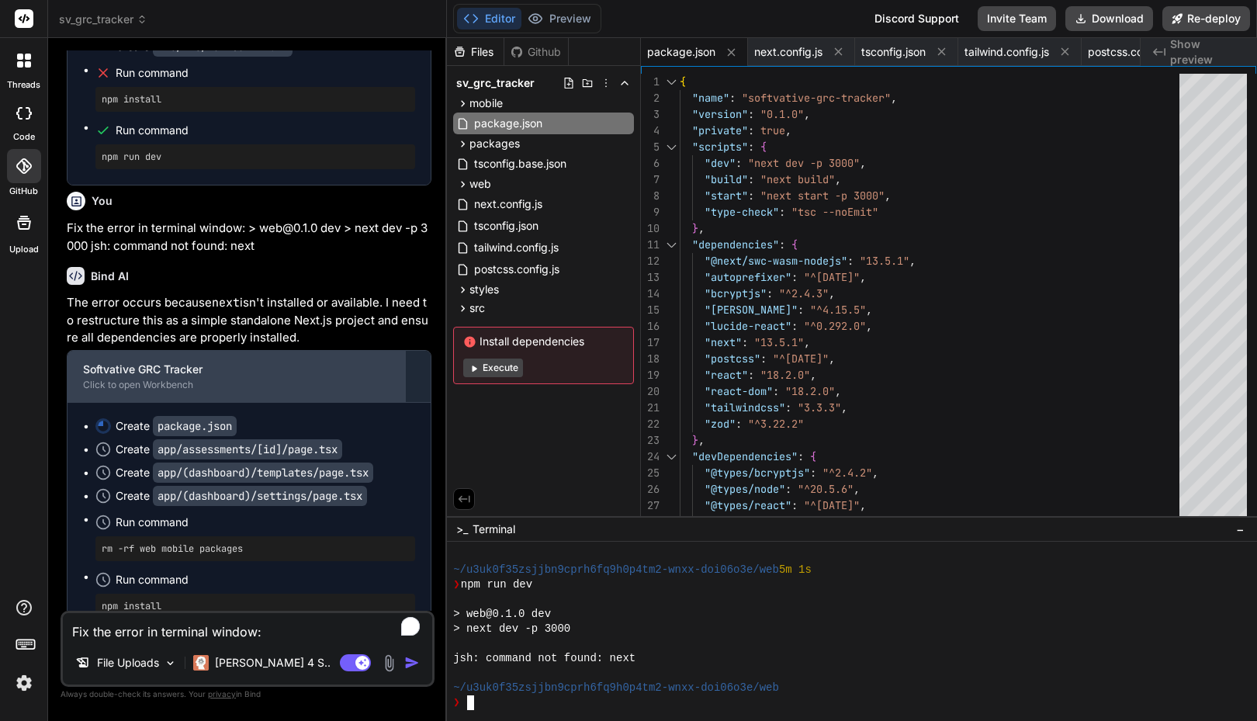
scroll to position [3054, 0]
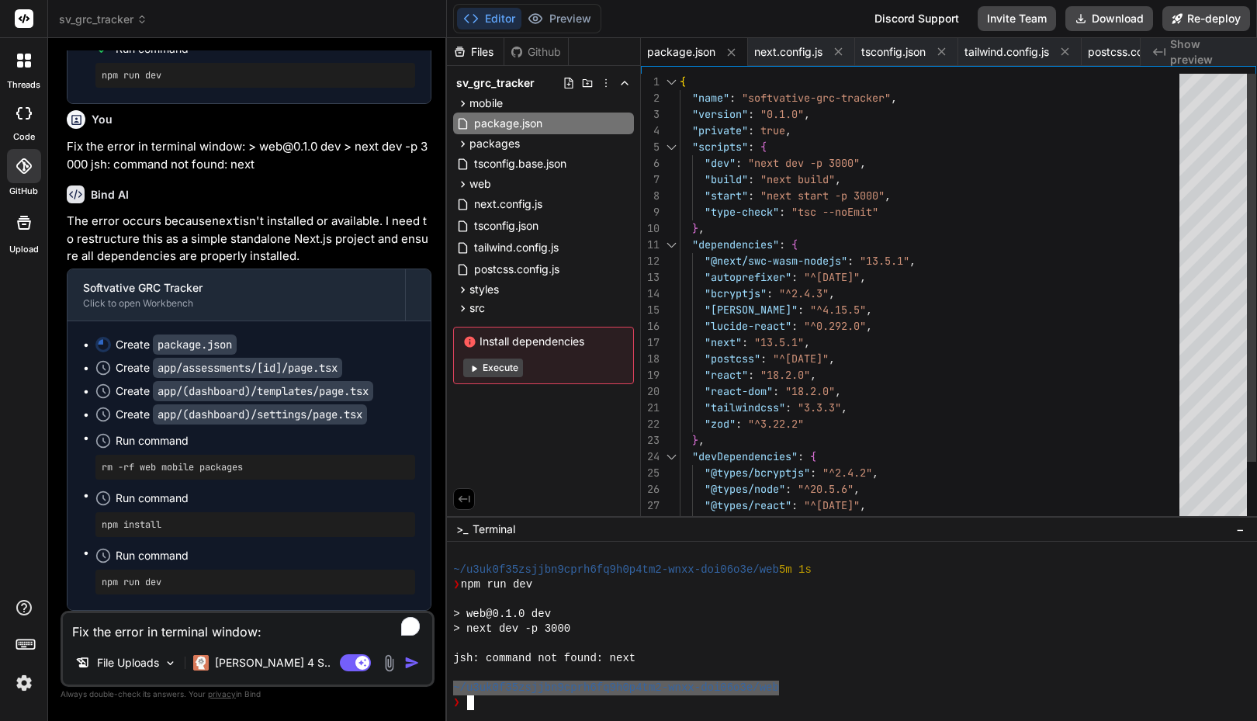
type textarea ""tailwindcss": "3.3.3", "zod": "^3.22.2" }, "devDependencies": { "@types/bcrypt…"
click at [886, 394] on div "{ "name" : "softvative-grc-tracker" , "version" : "0.1.0" , "private" : true , …" at bounding box center [934, 334] width 509 height 521
click at [805, 20] on div "Editor Preview Disabled until preview for your project is generated Discord Sup…" at bounding box center [852, 19] width 810 height 38
